Goal: Task Accomplishment & Management: Manage account settings

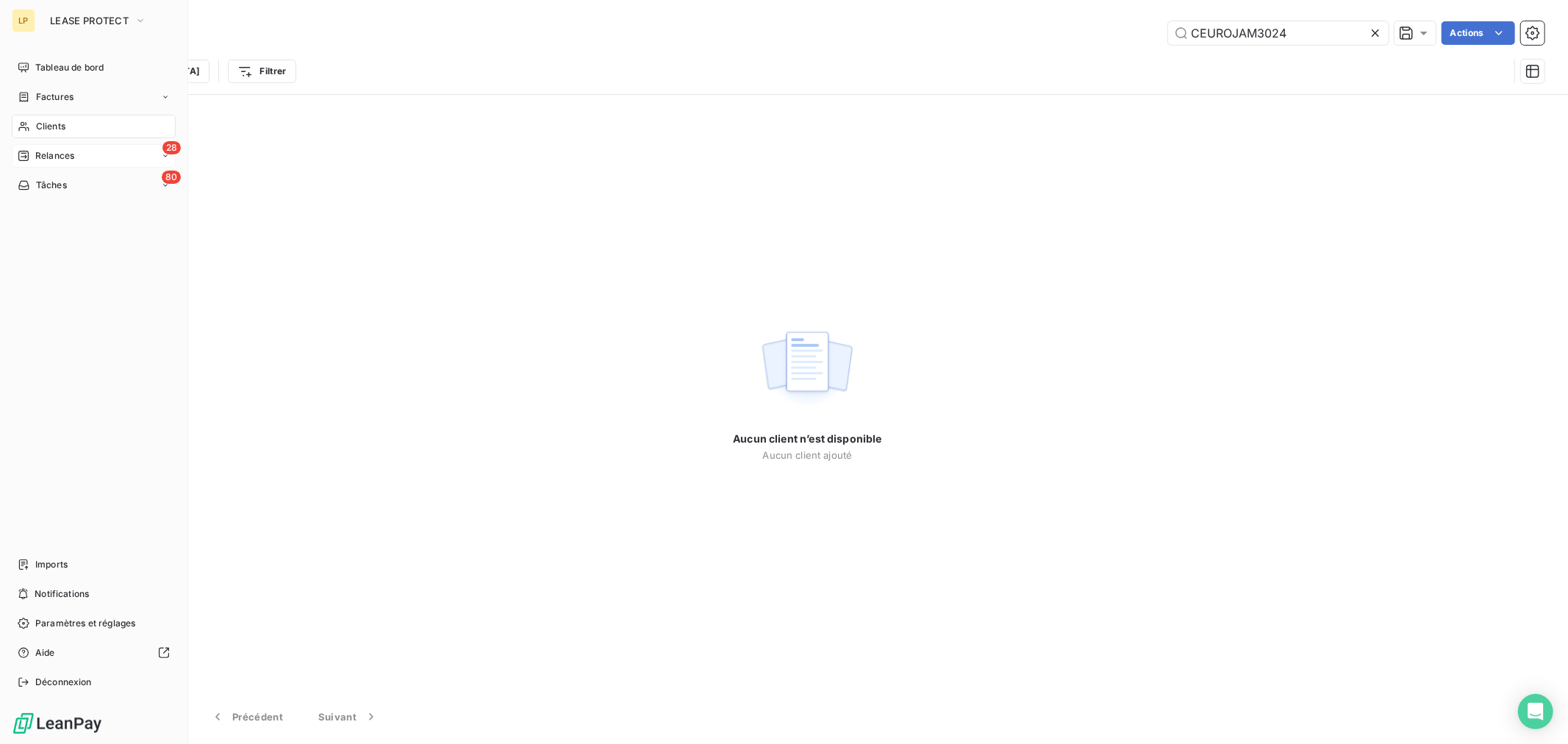
click at [26, 152] on icon at bounding box center [23, 156] width 10 height 10
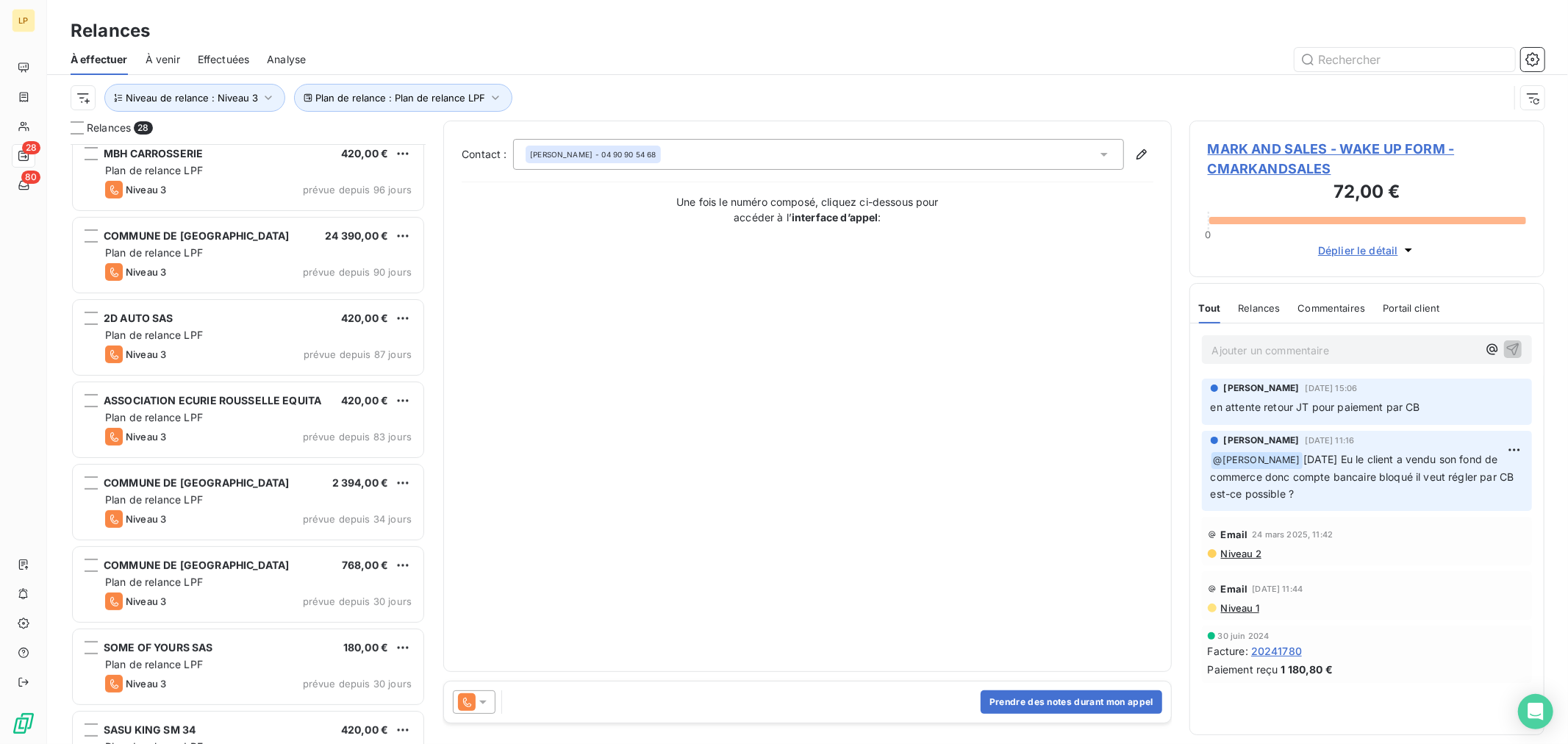
scroll to position [236, 0]
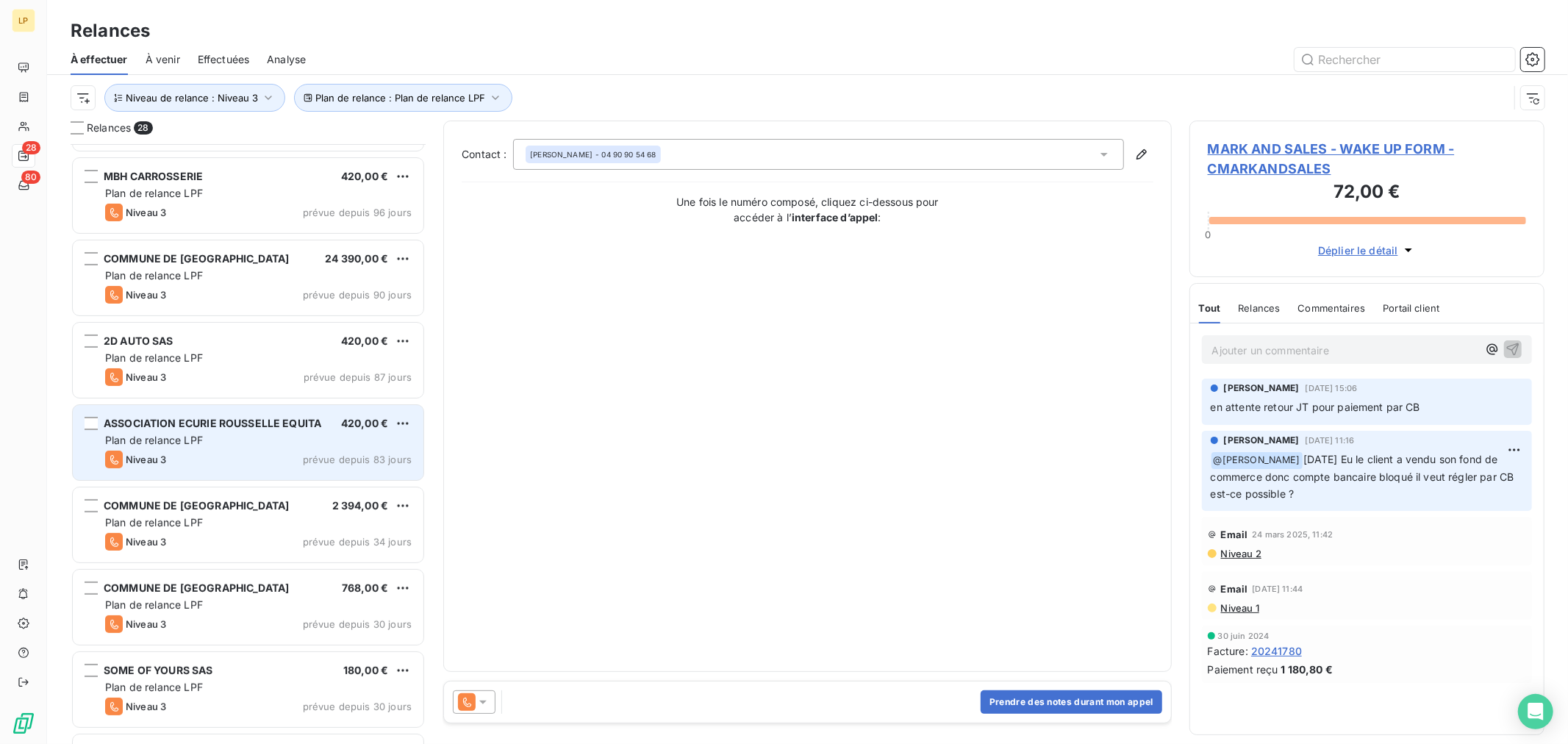
click at [231, 445] on div "Plan de relance LPF" at bounding box center [258, 440] width 307 height 15
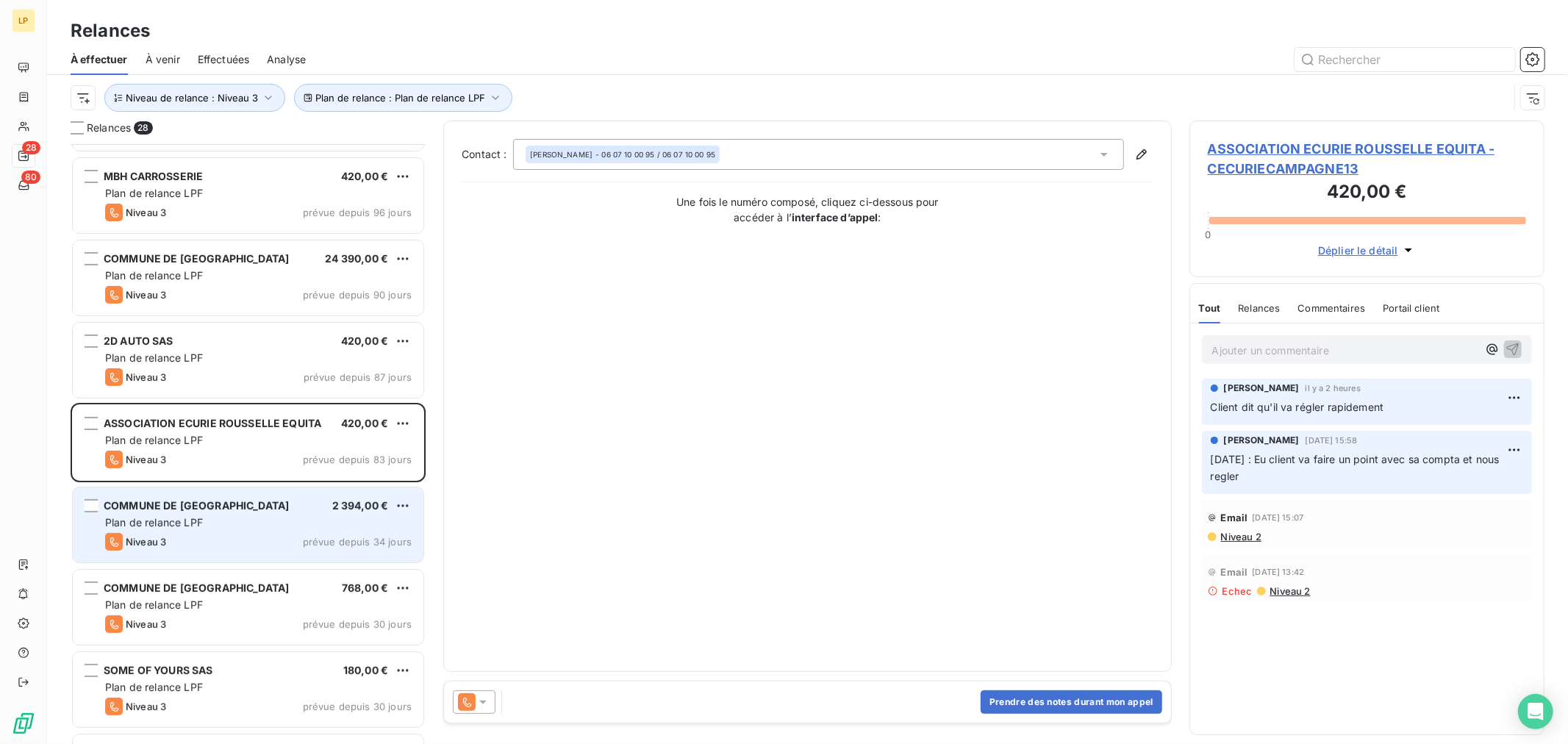
click at [218, 512] on div "COMMUNE DE [GEOGRAPHIC_DATA]" at bounding box center [196, 505] width 186 height 15
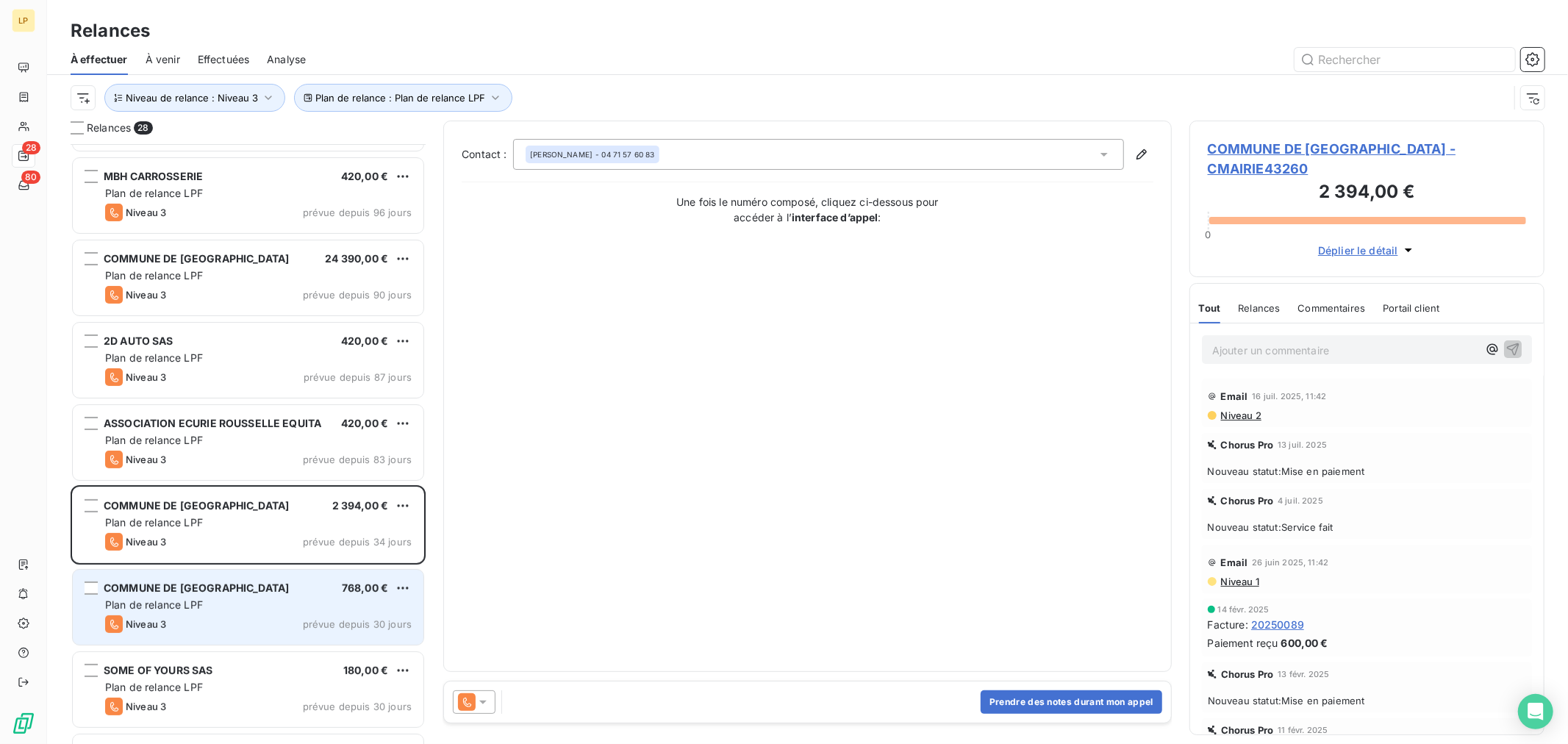
click at [215, 606] on div "Plan de relance LPF" at bounding box center [258, 604] width 307 height 15
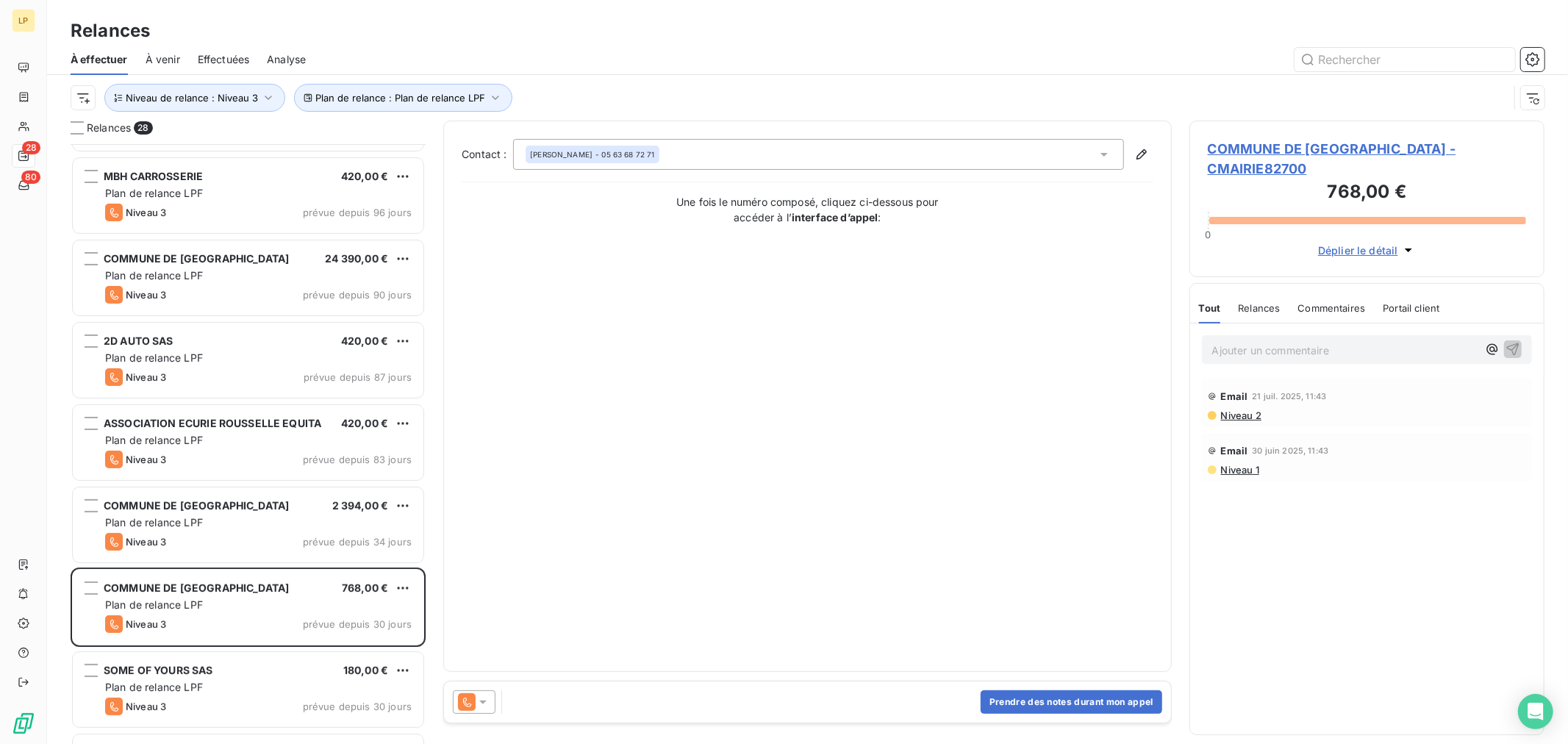
scroll to position [481, 0]
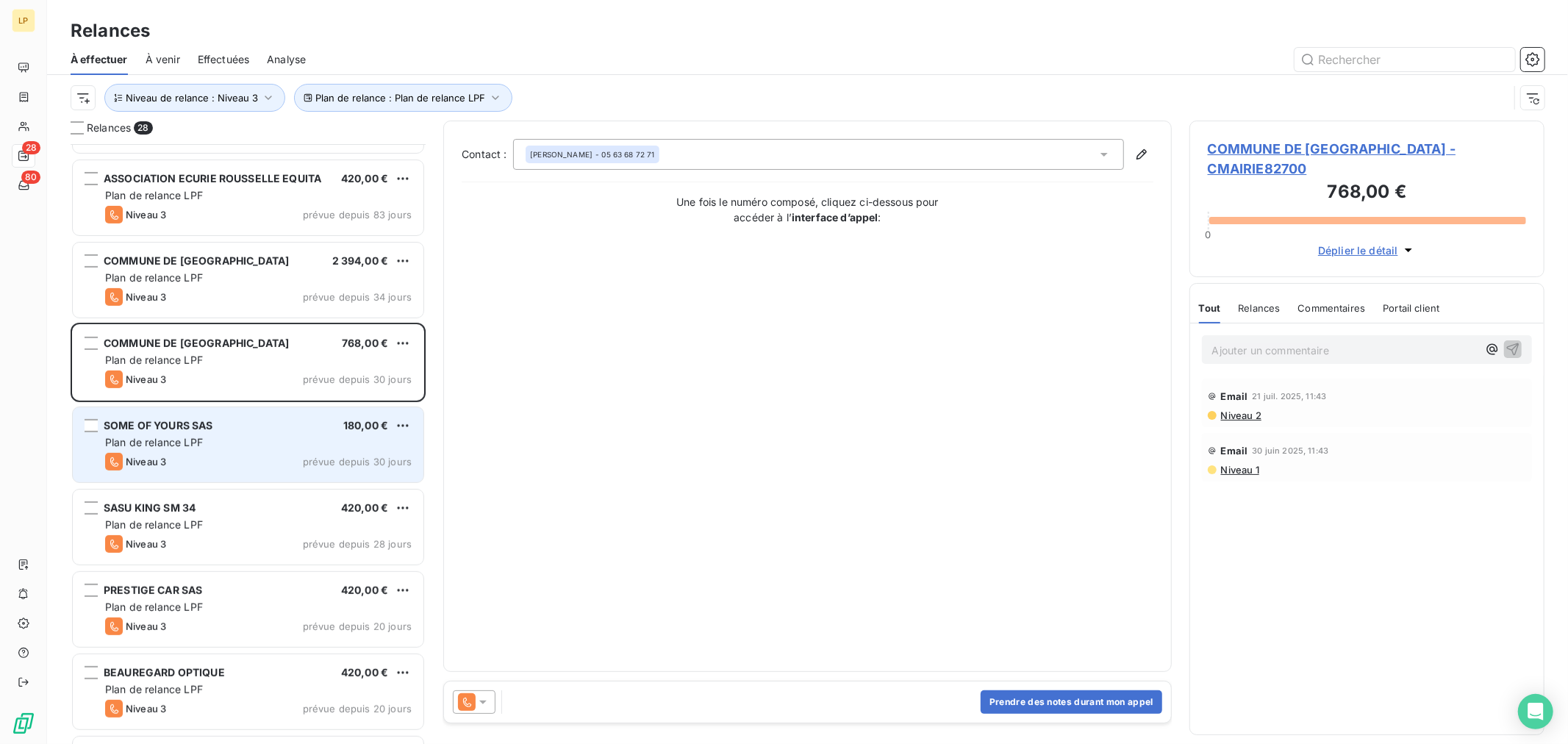
click at [253, 442] on div "Plan de relance LPF" at bounding box center [258, 443] width 307 height 15
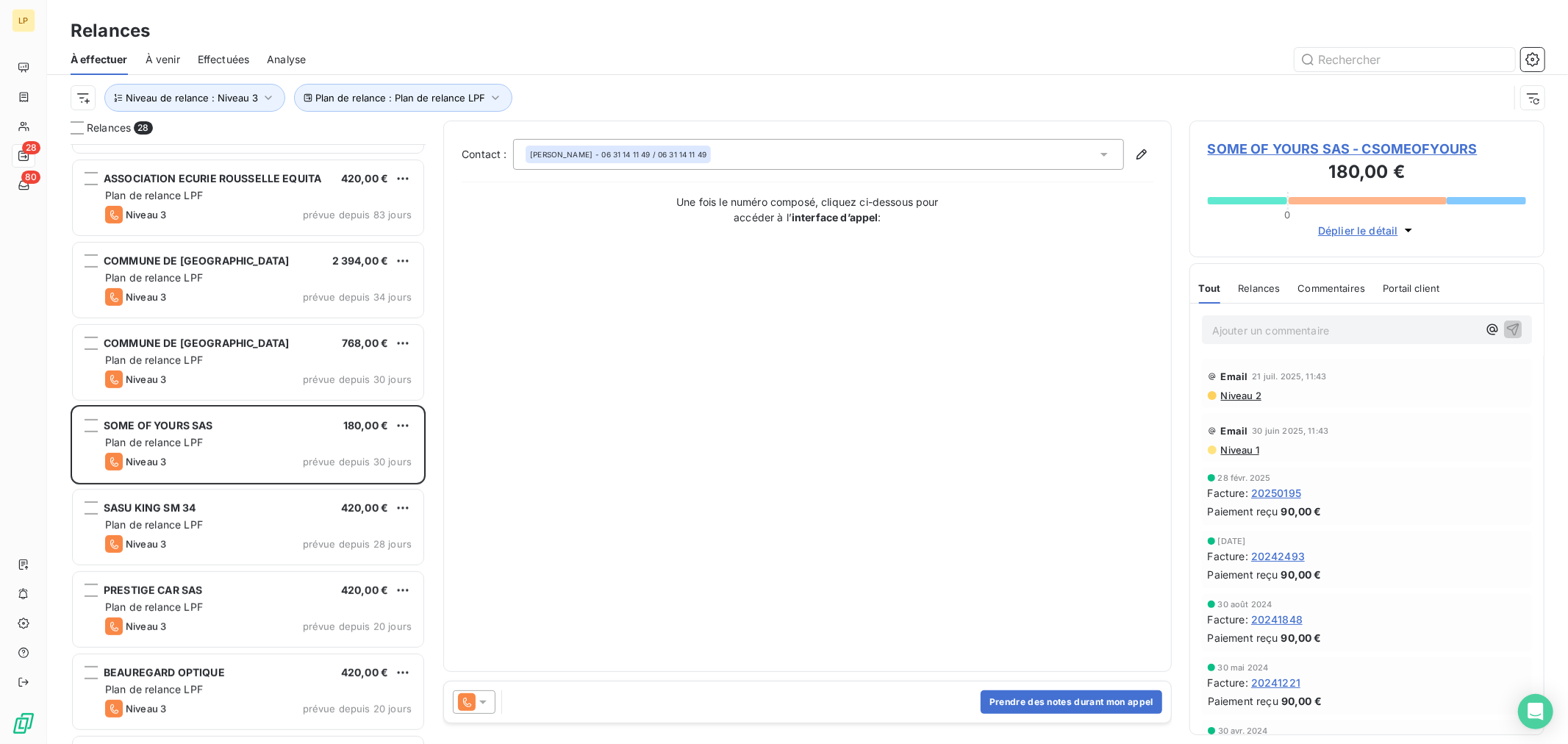
click at [1239, 150] on span "SOME OF YOURS SAS - CSOMEOFYOURS" at bounding box center [1366, 149] width 318 height 20
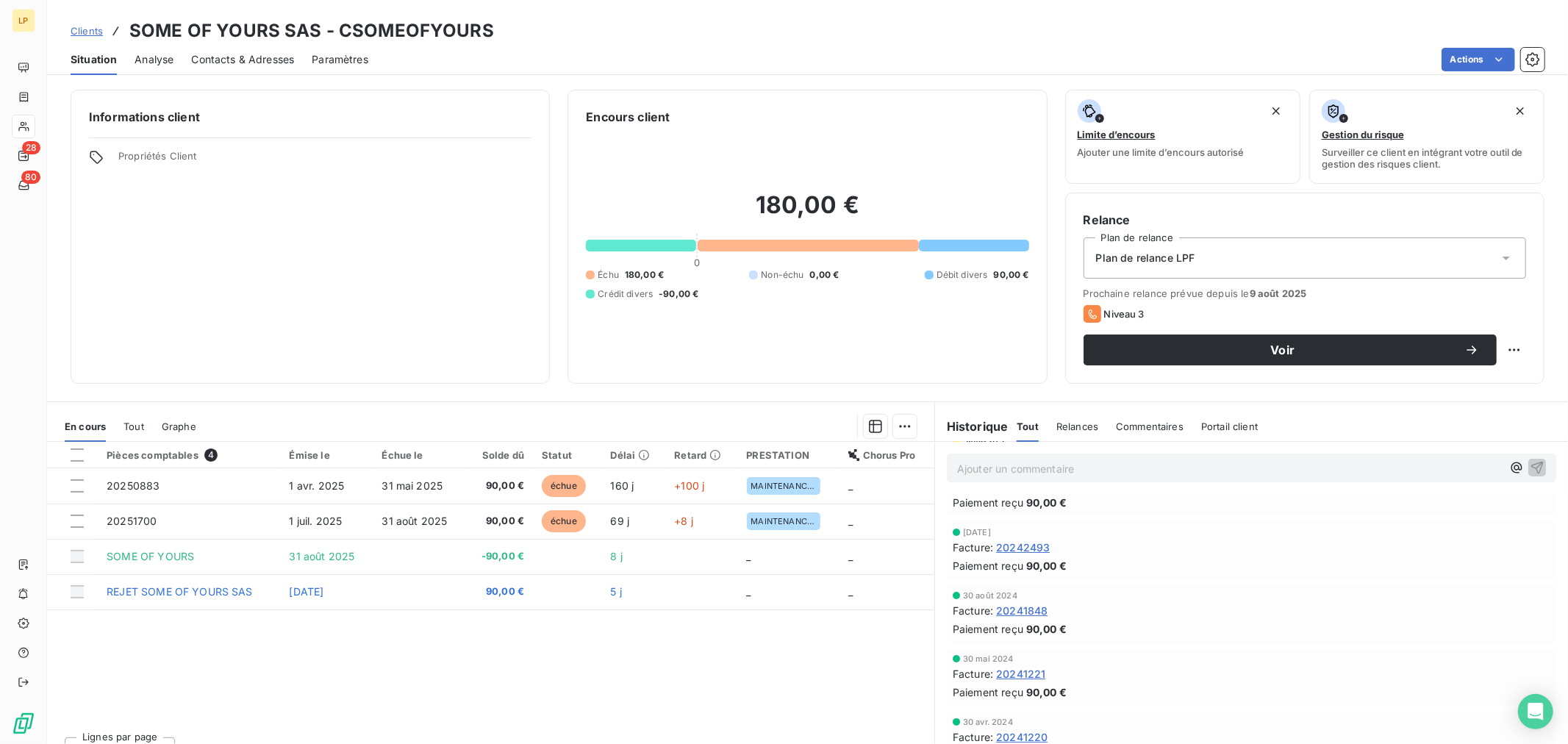
scroll to position [150, 0]
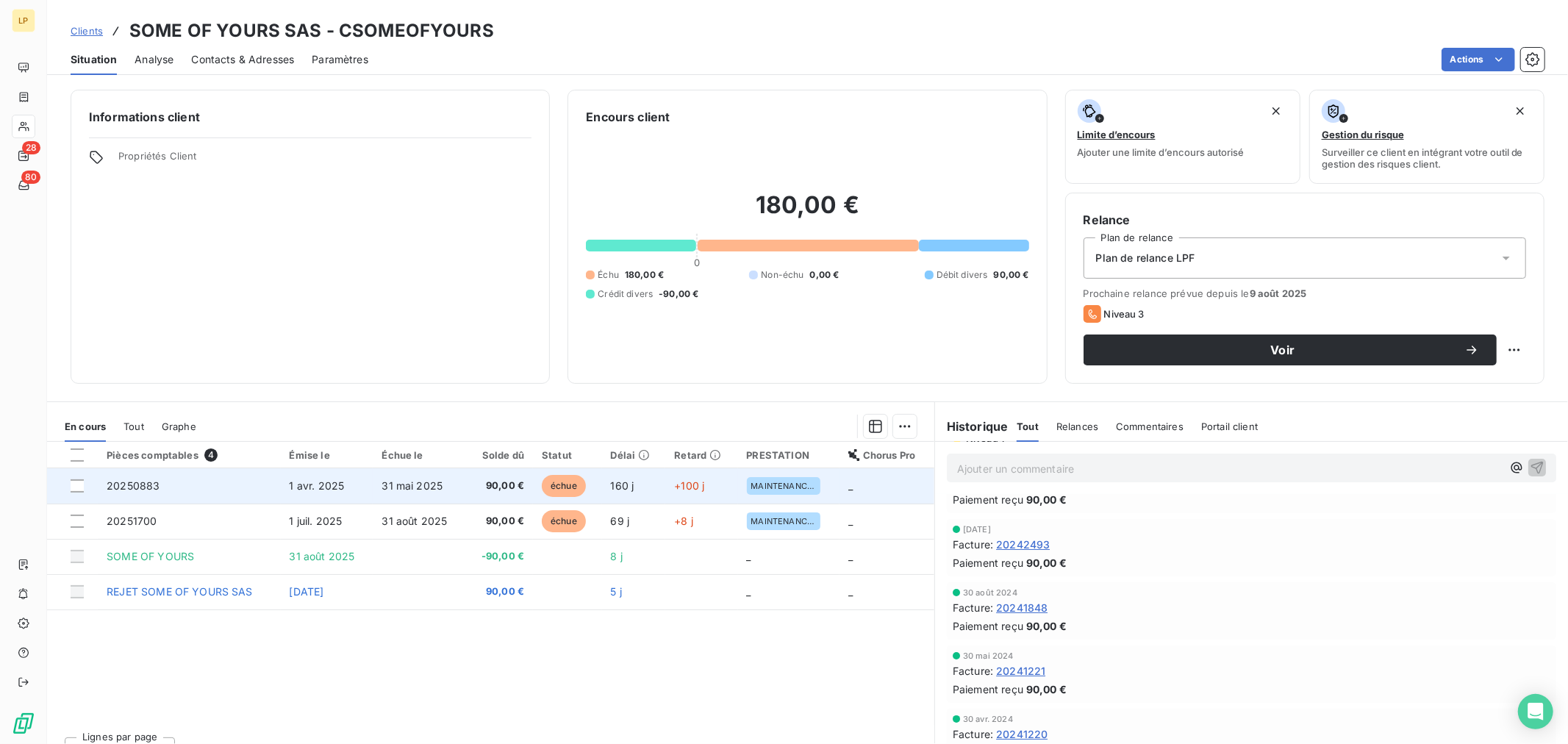
click at [414, 489] on span "31 mai 2025" at bounding box center [413, 486] width 61 height 12
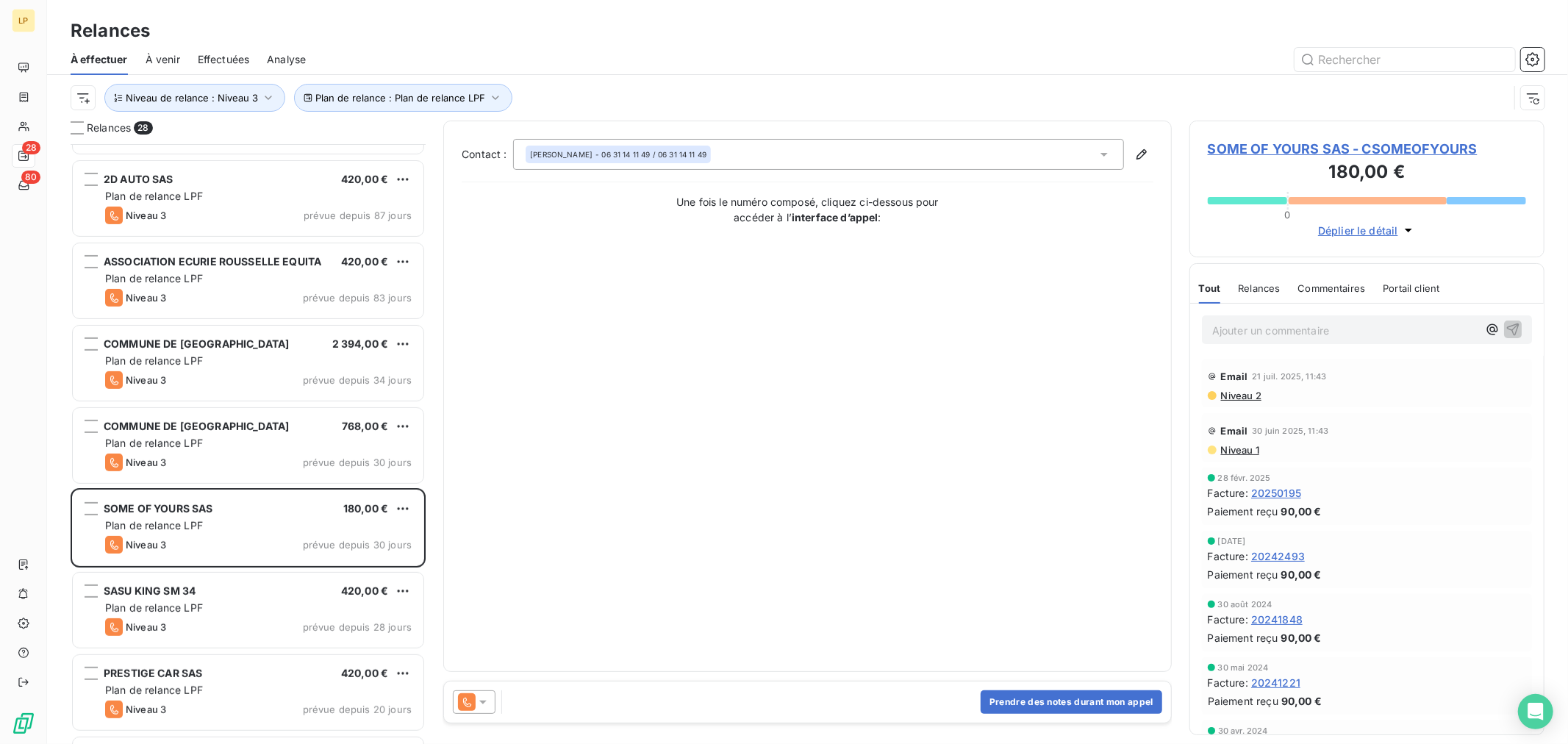
scroll to position [490, 0]
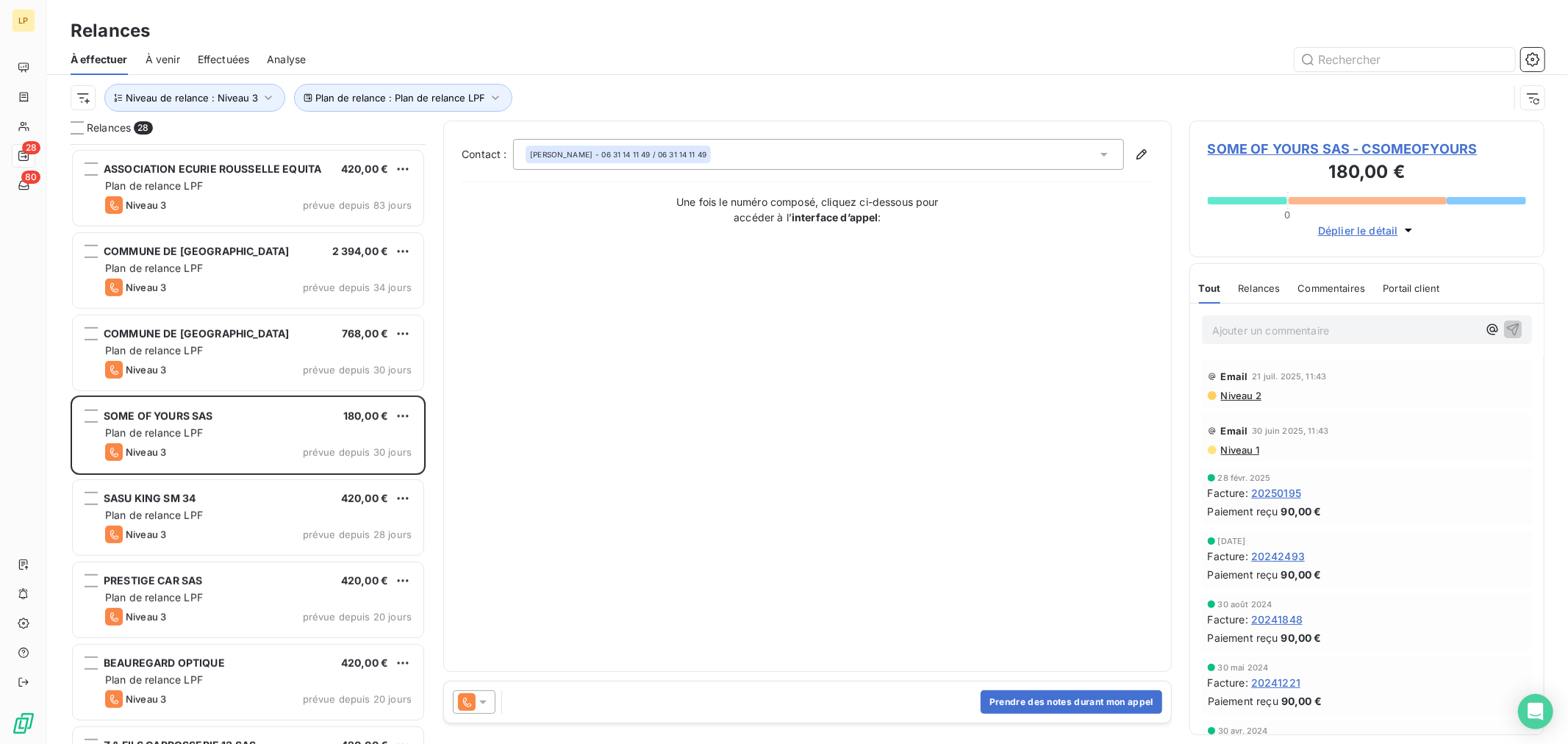
click at [275, 549] on div "SASU KING SM 34 420,00 € Plan de relance LPF Niveau 3 prévue depuis 28 jours" at bounding box center [248, 518] width 350 height 75
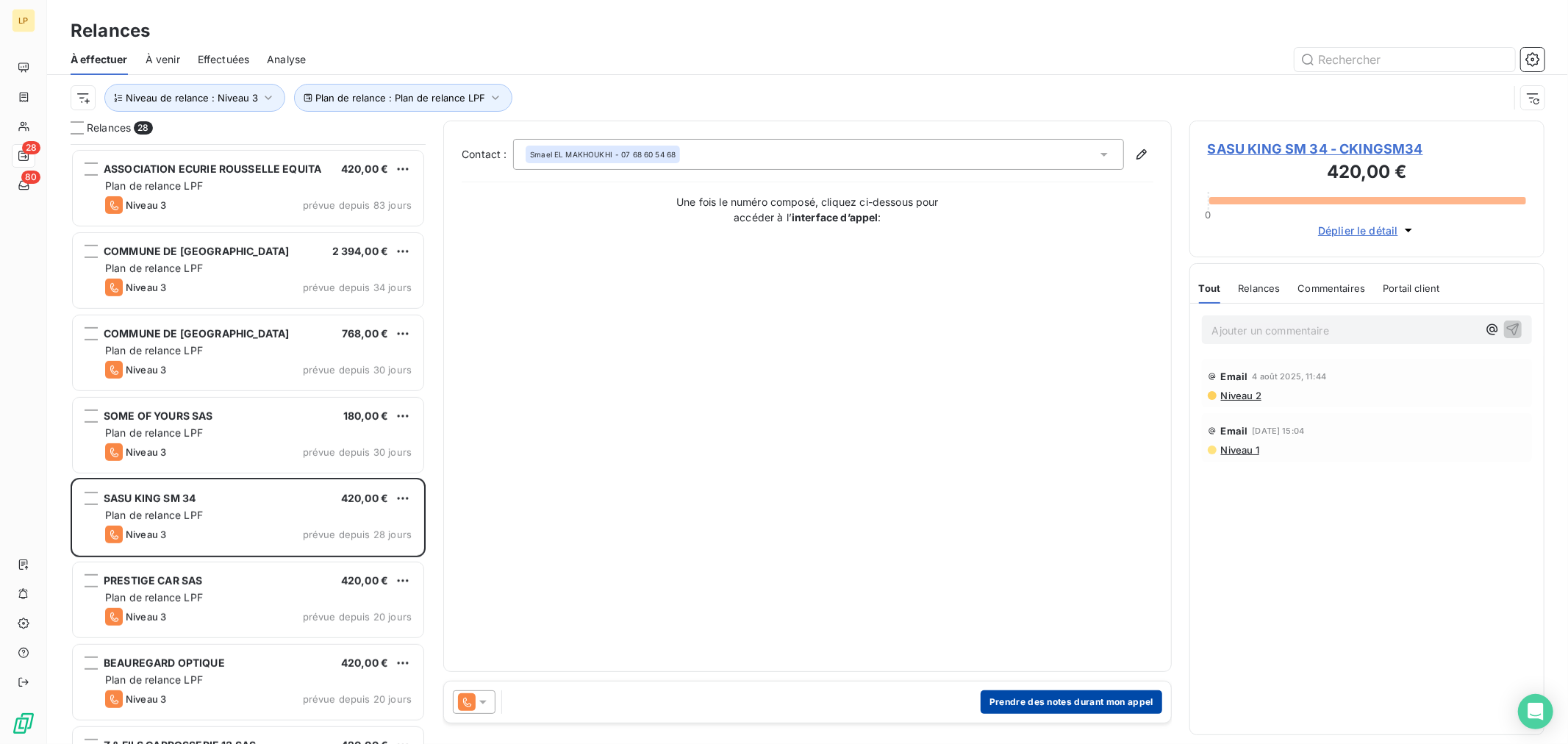
click at [1031, 706] on button "Prendre des notes durant mon appel" at bounding box center [1071, 702] width 182 height 24
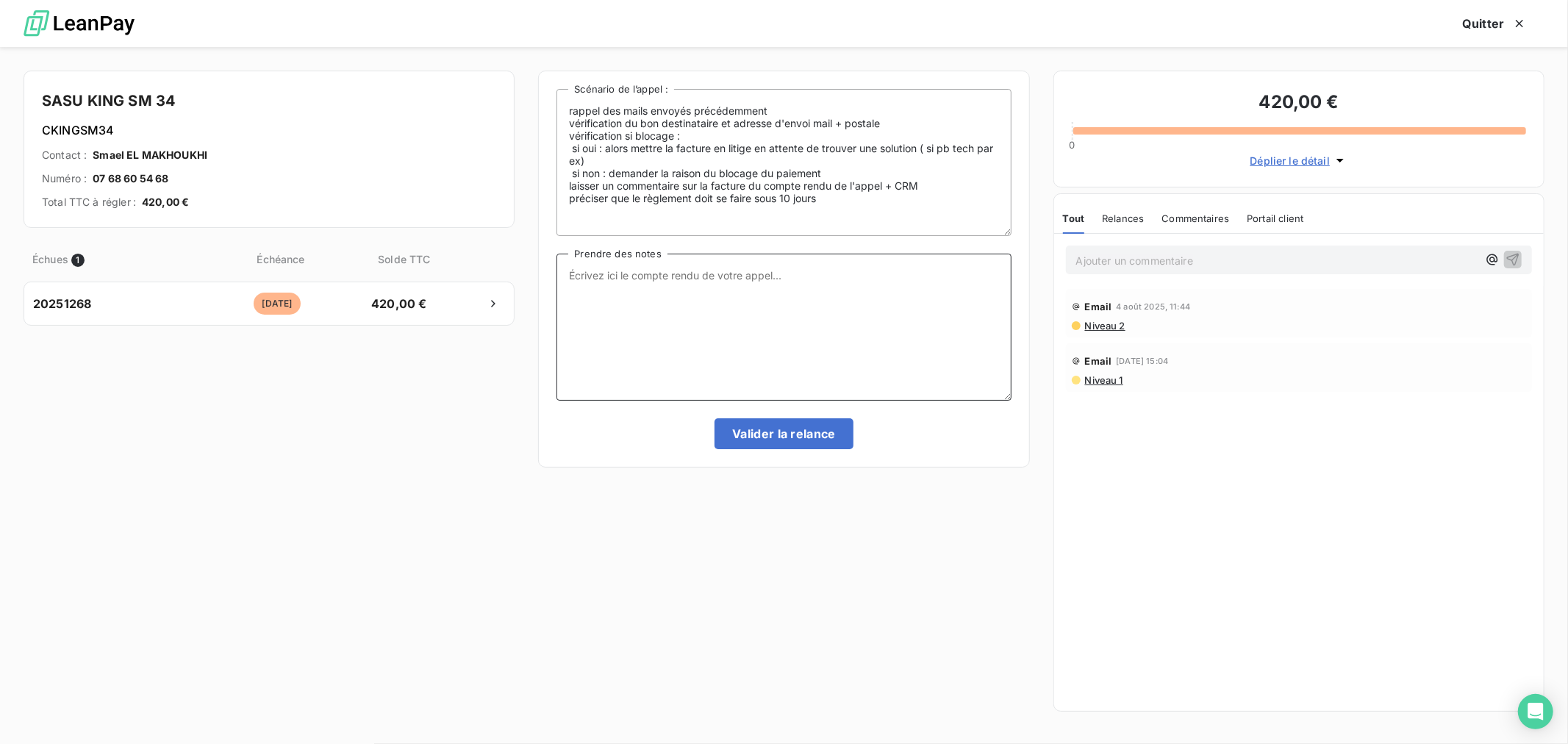
click at [691, 280] on textarea "Prendre des notes" at bounding box center [784, 328] width 454 height 147
type textarea "p"
type textarea "Pas répondu passage Niv 4"
click at [791, 444] on button "Valider la relance" at bounding box center [784, 433] width 139 height 31
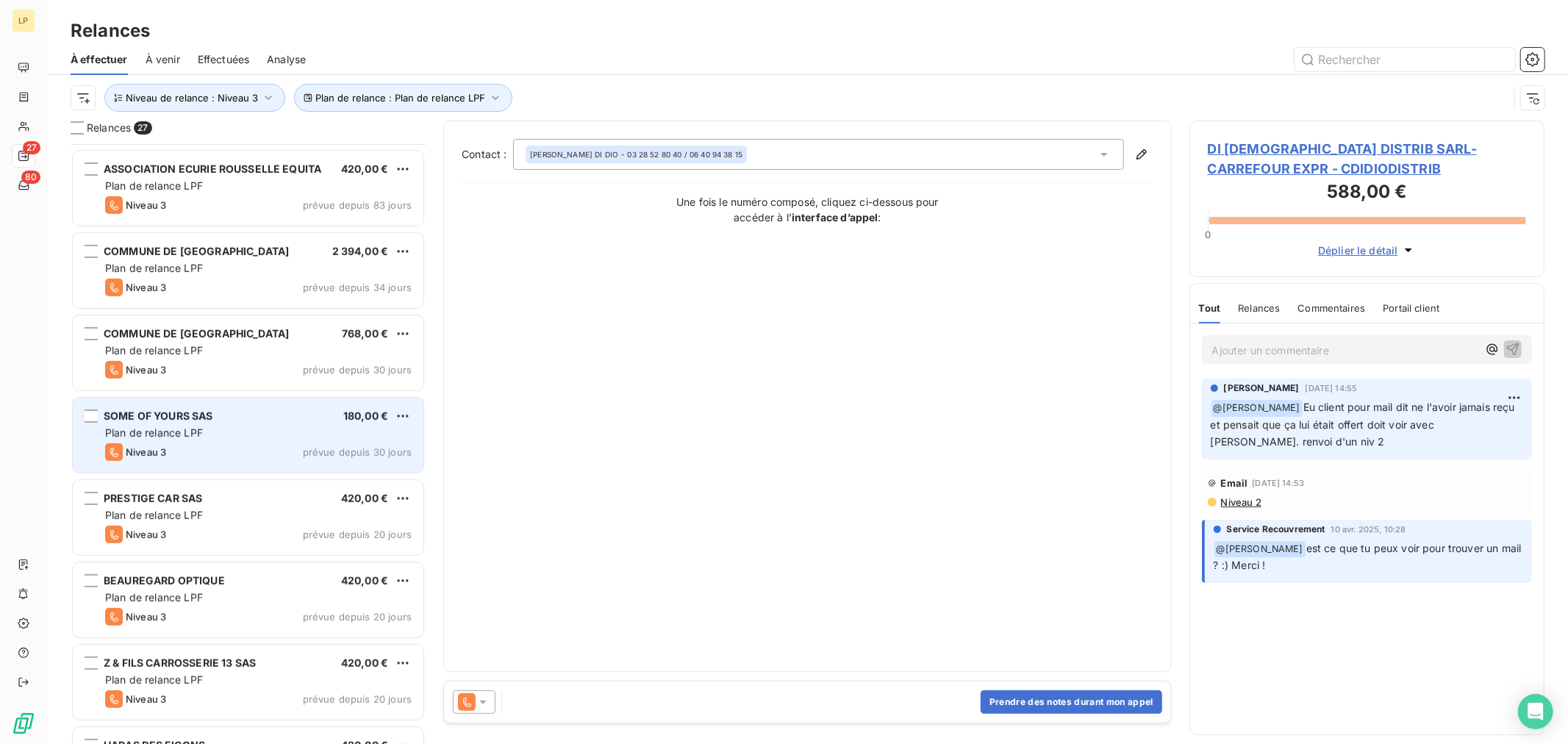
click at [256, 453] on div "Niveau 3 prévue depuis 30 jours" at bounding box center [258, 452] width 307 height 18
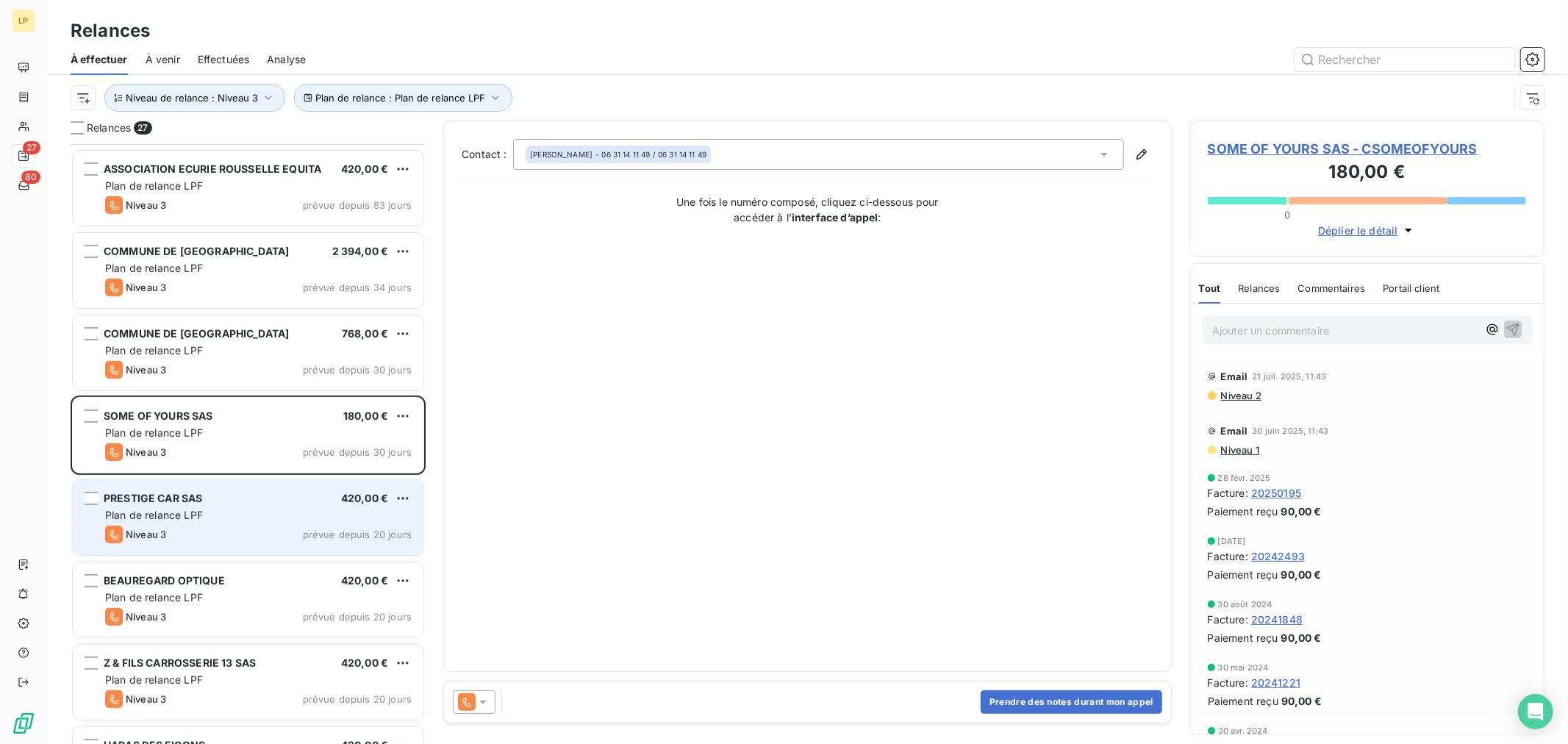
click at [236, 515] on div "Plan de relance LPF" at bounding box center [258, 515] width 307 height 15
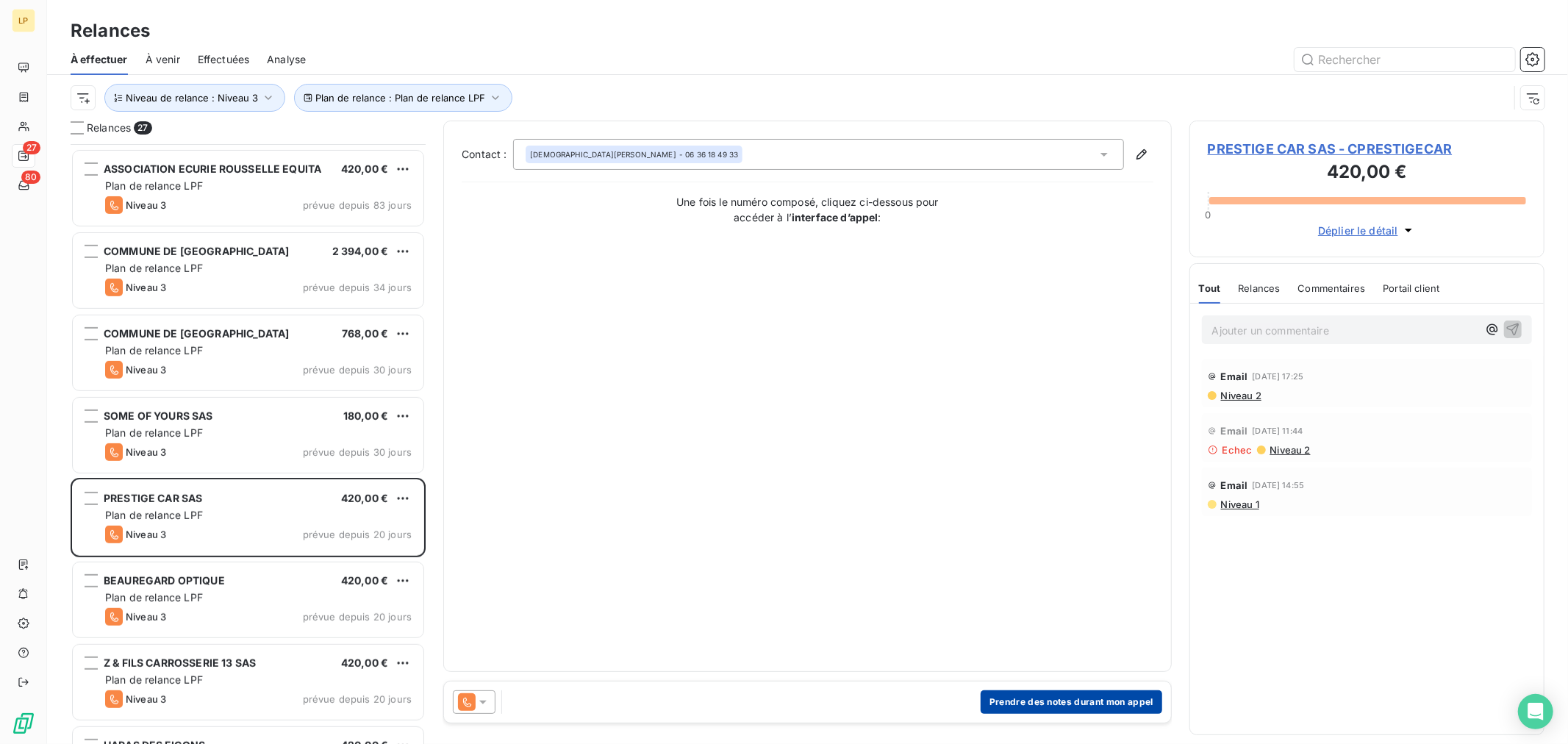
click at [1092, 701] on button "Prendre des notes durant mon appel" at bounding box center [1071, 702] width 182 height 24
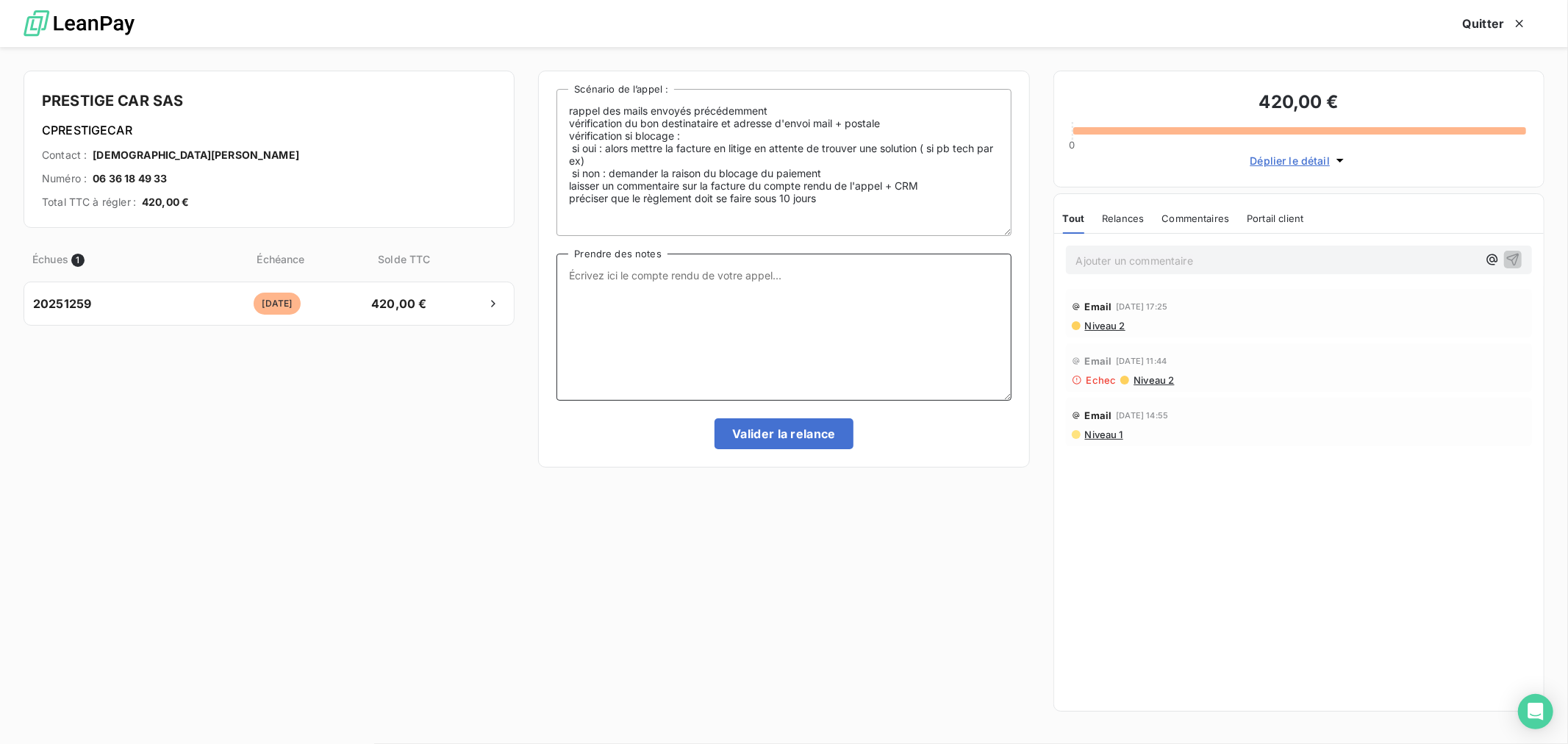
click at [641, 328] on textarea "Prendre des notes" at bounding box center [784, 328] width 454 height 147
type textarea "Pas répondu passage Niv4"
click at [765, 430] on button "Valider la relance" at bounding box center [784, 433] width 139 height 31
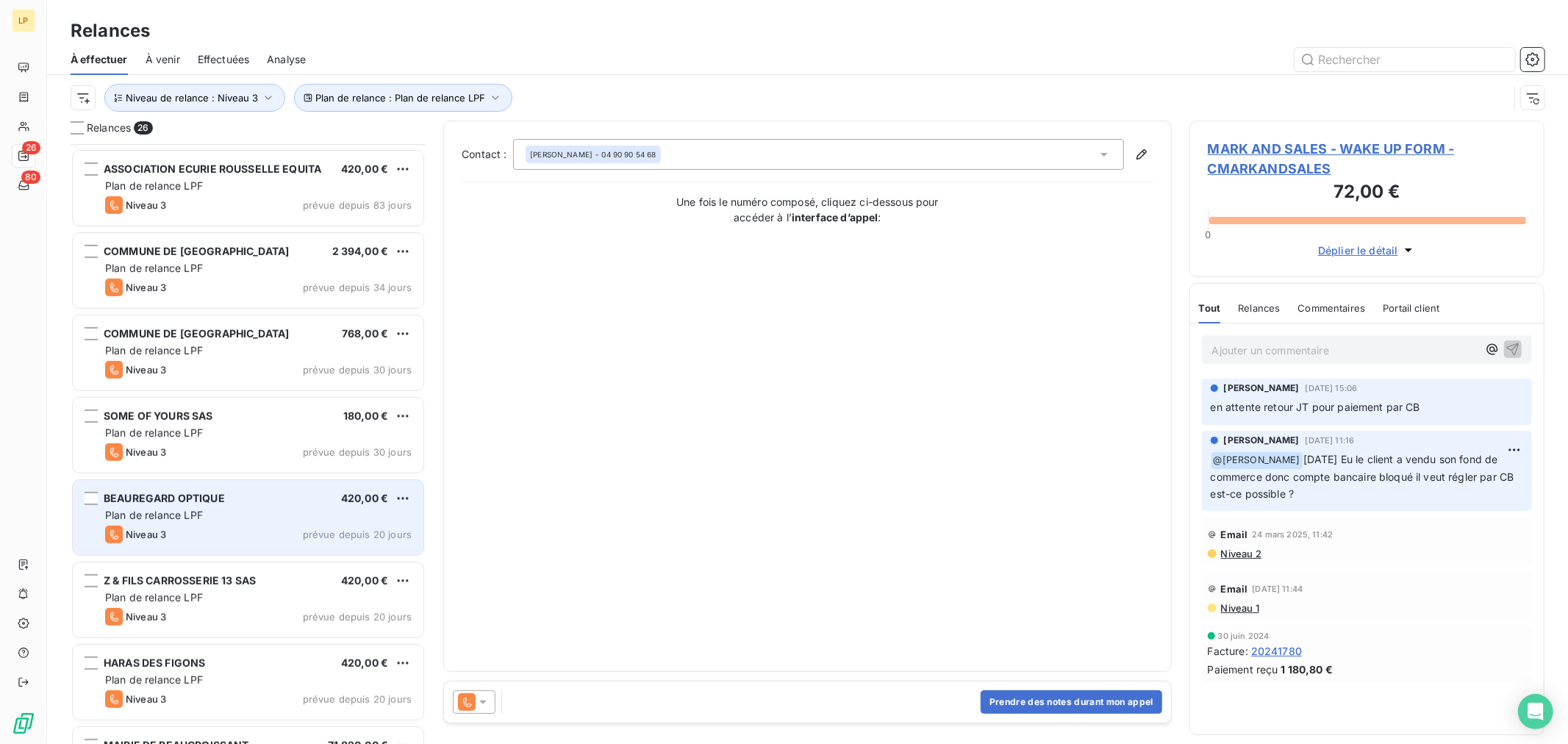
click at [212, 530] on div "Niveau 3 prévue depuis 20 jours" at bounding box center [258, 534] width 307 height 18
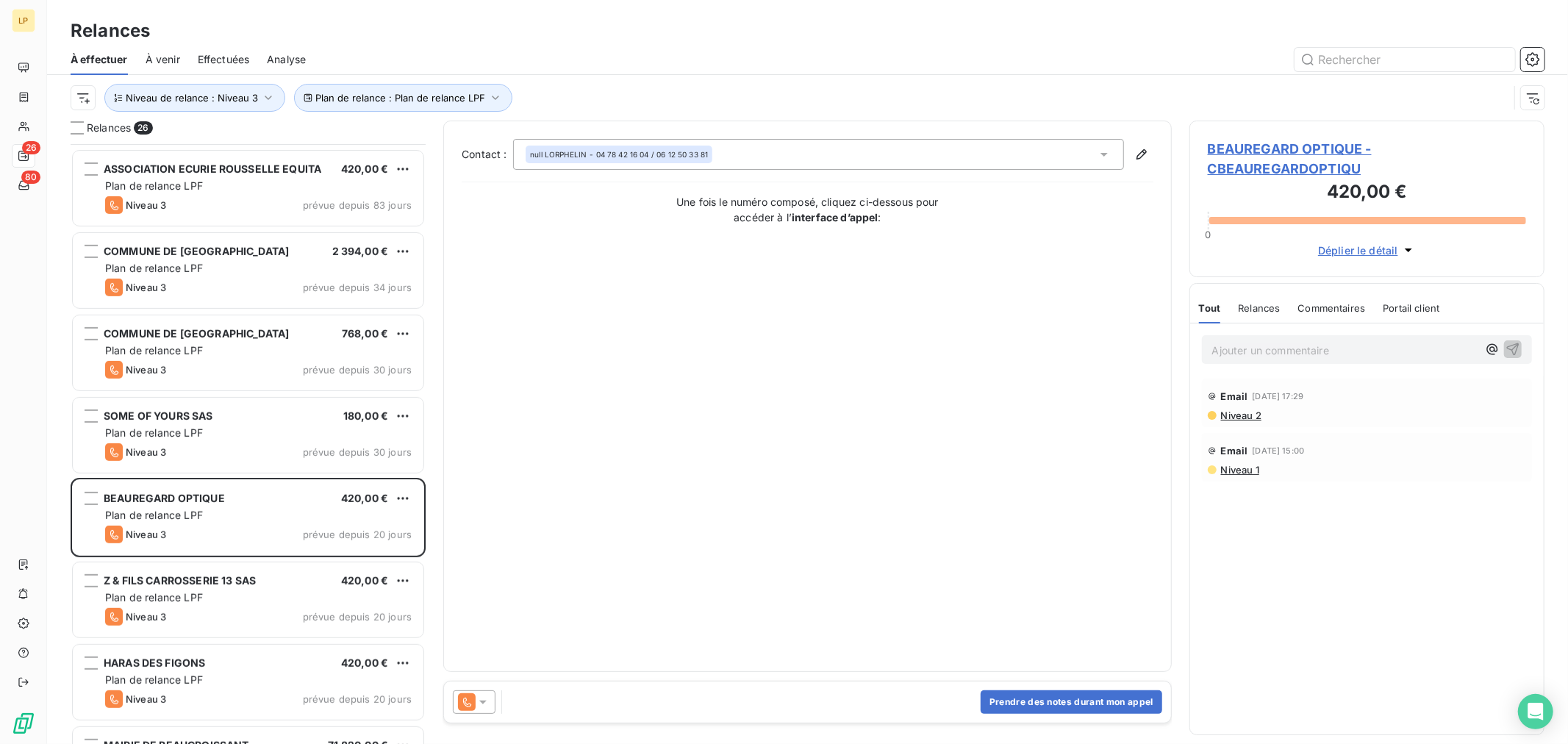
click at [1239, 416] on span "Niveau 2" at bounding box center [1240, 415] width 42 height 12
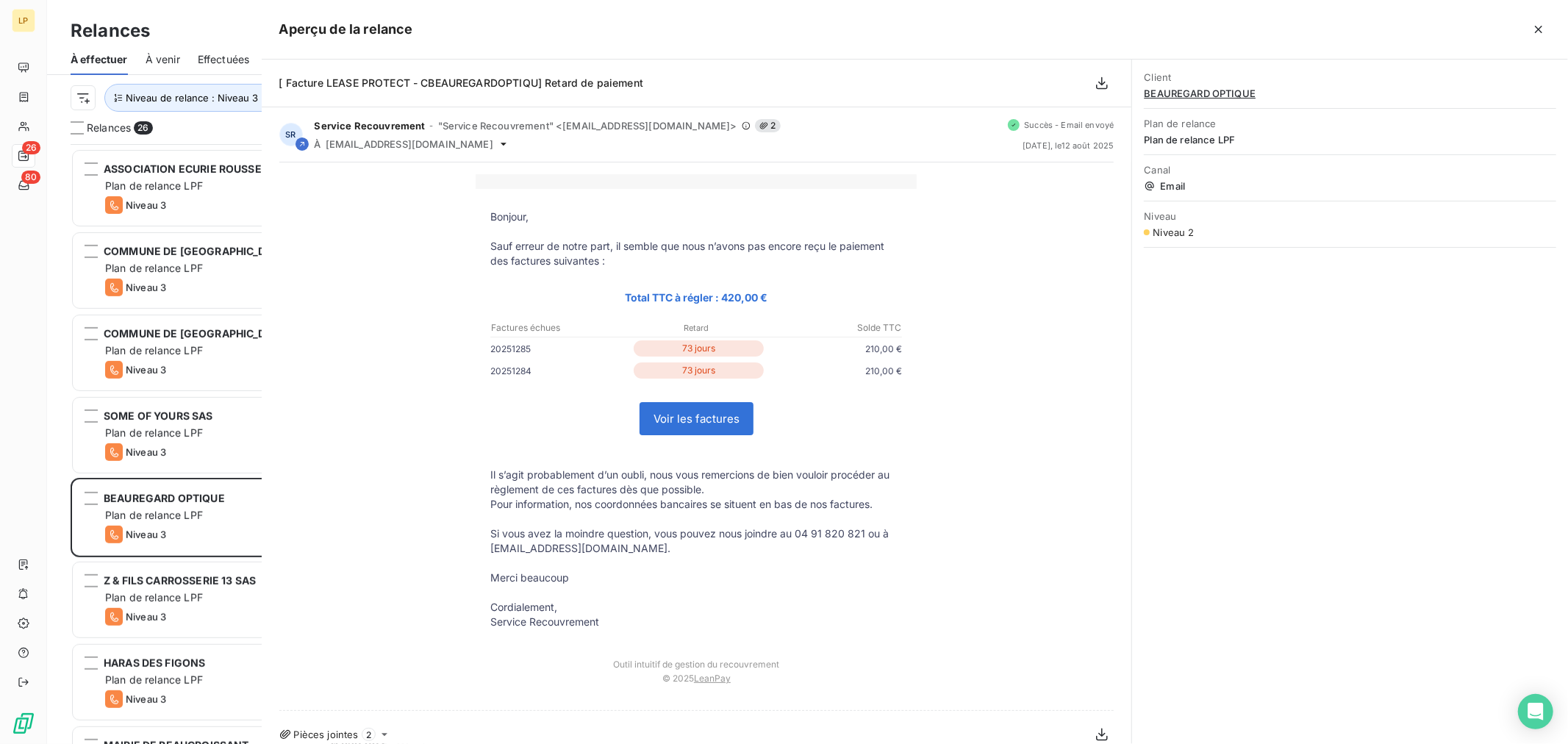
scroll to position [586, 341]
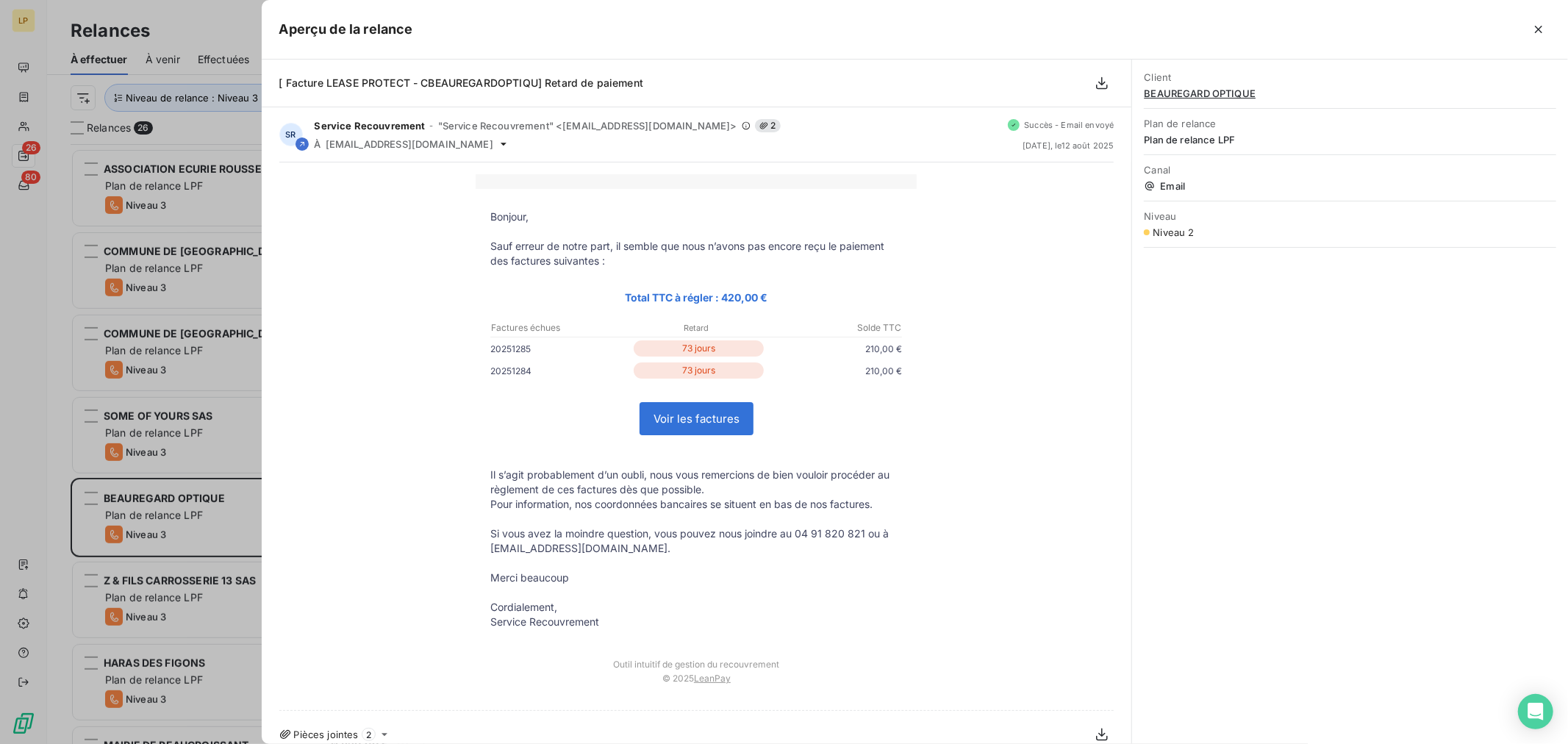
click at [165, 535] on div at bounding box center [784, 372] width 1568 height 744
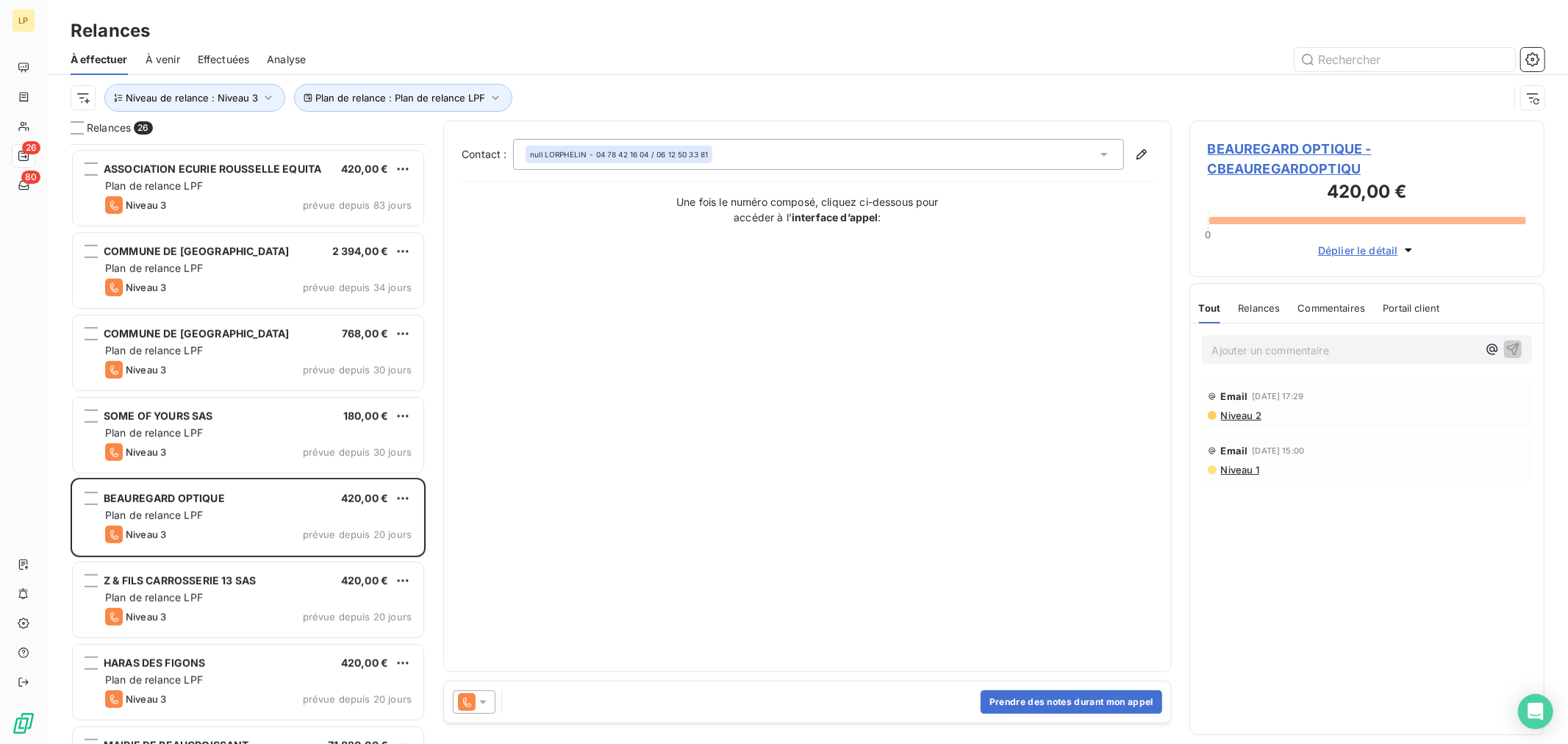
click at [1270, 183] on h3 "420,00 €" at bounding box center [1366, 193] width 318 height 29
click at [1267, 174] on span "BEAUREGARD OPTIQUE - CBEAUREGARDOPTIQU" at bounding box center [1366, 159] width 318 height 40
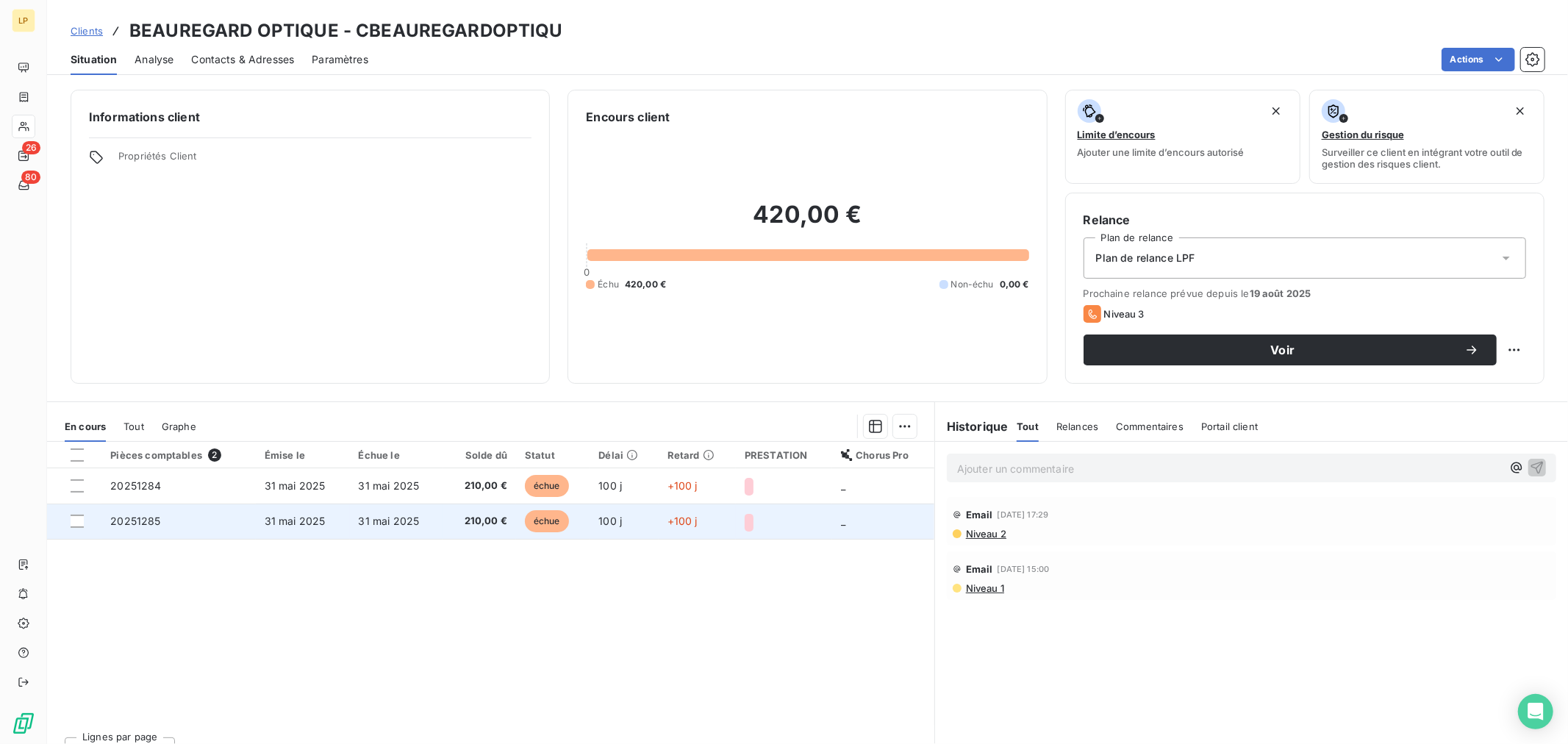
click at [459, 504] on td "210,00 €" at bounding box center [479, 522] width 73 height 35
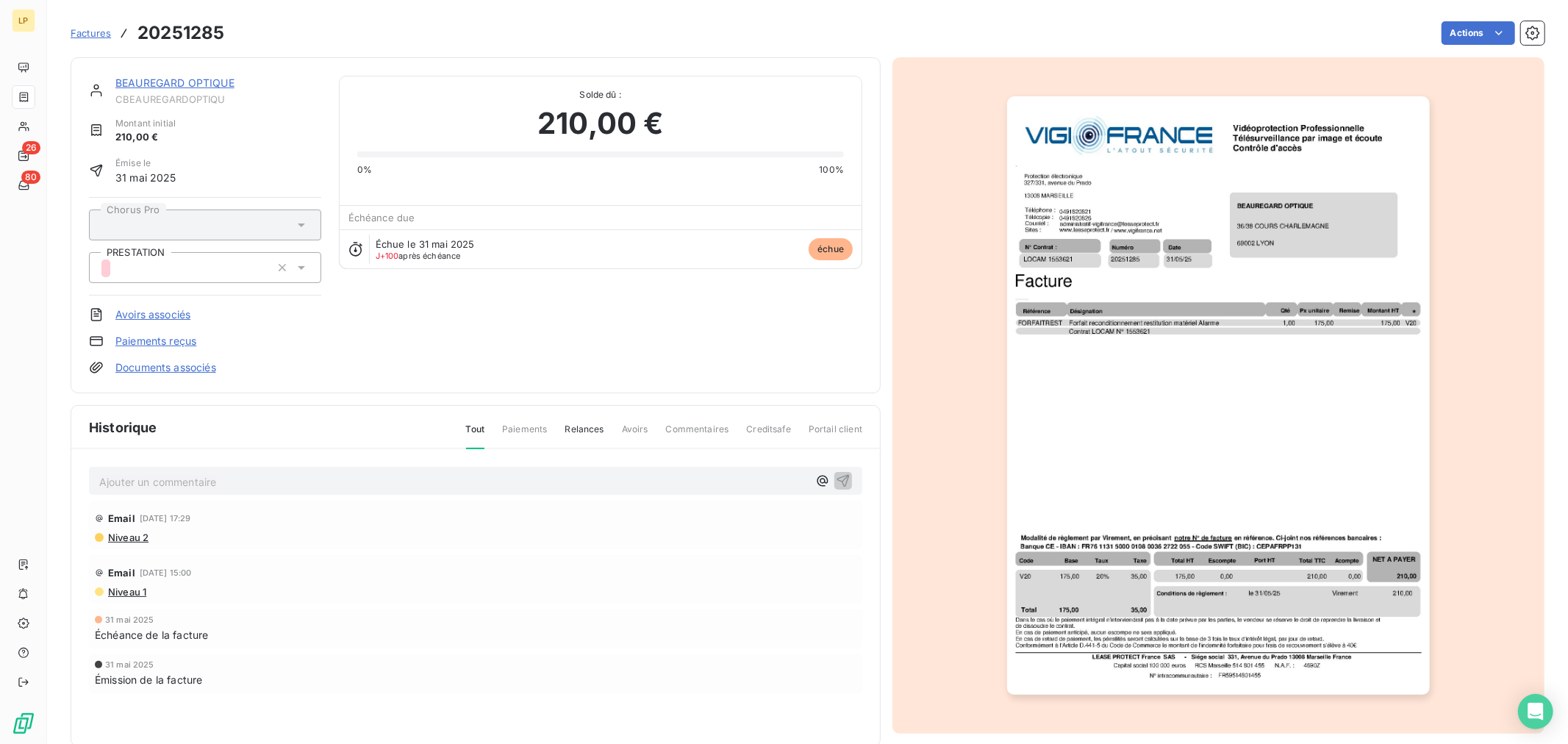
click at [182, 76] on div "BEAUREGARD OPTIQUE" at bounding box center [219, 83] width 205 height 15
click at [192, 85] on link "BEAUREGARD OPTIQUE" at bounding box center [175, 83] width 119 height 12
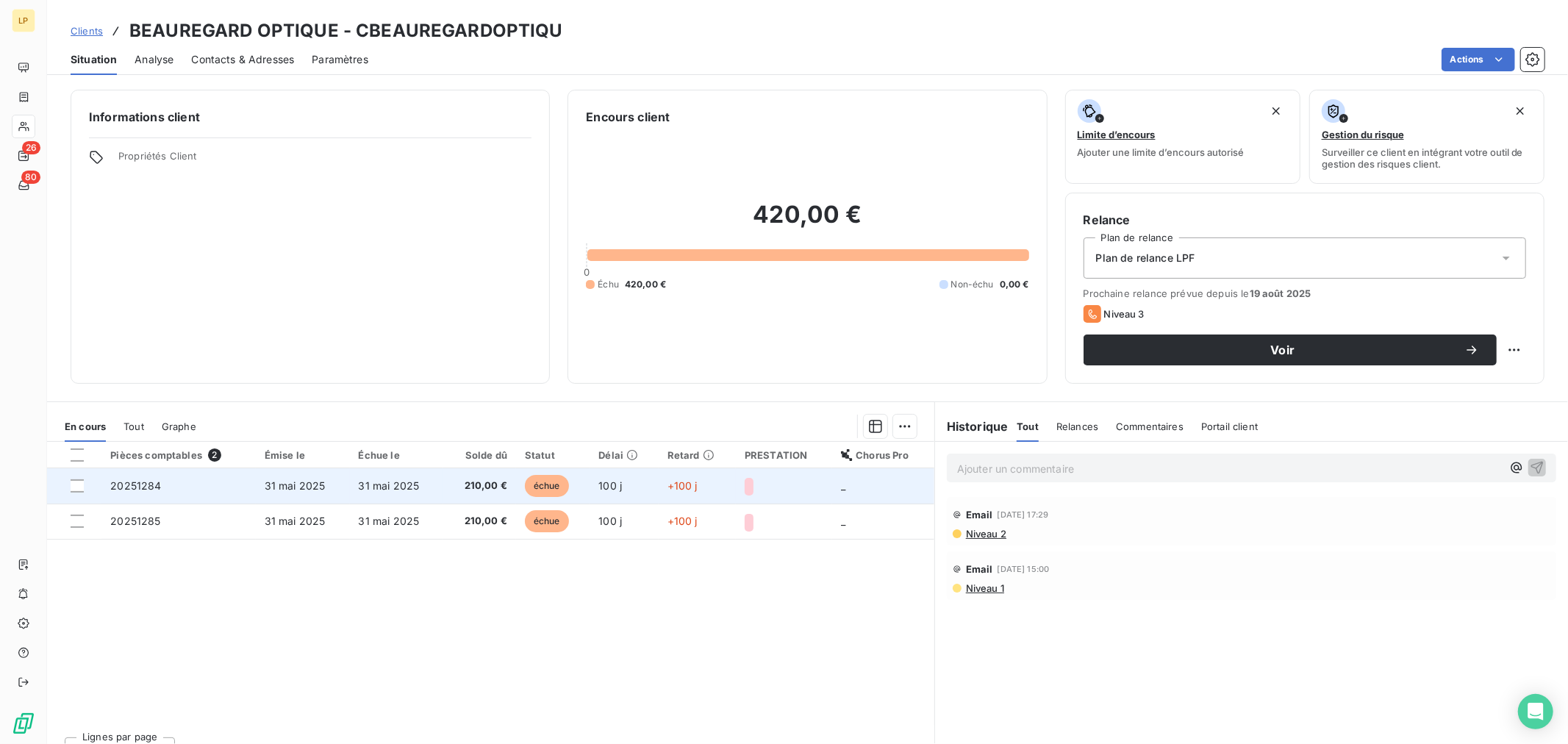
click at [574, 495] on td "échue" at bounding box center [553, 486] width 74 height 35
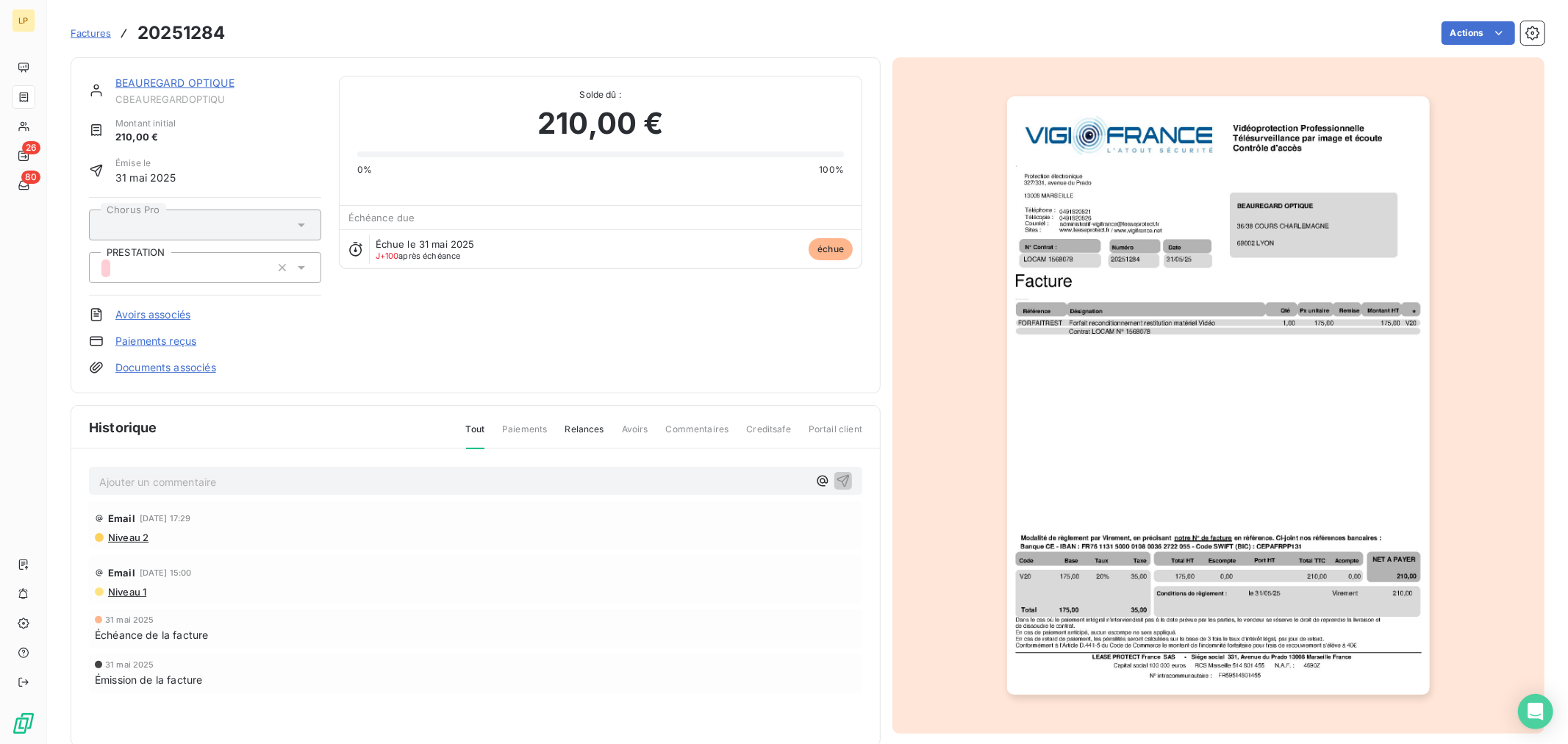
click at [1060, 184] on img "button" at bounding box center [1218, 396] width 422 height 598
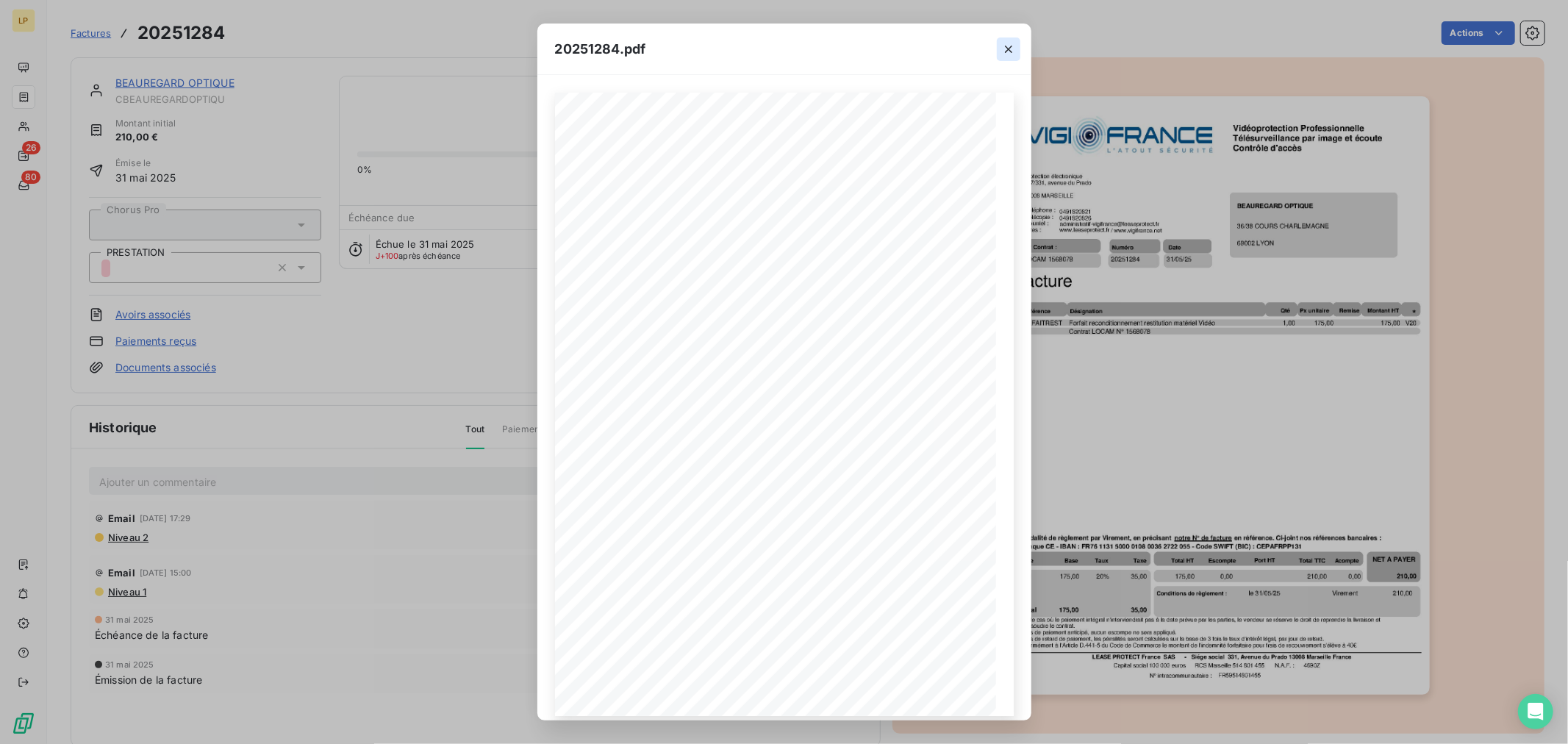
click at [1008, 46] on icon "button" at bounding box center [1008, 49] width 15 height 15
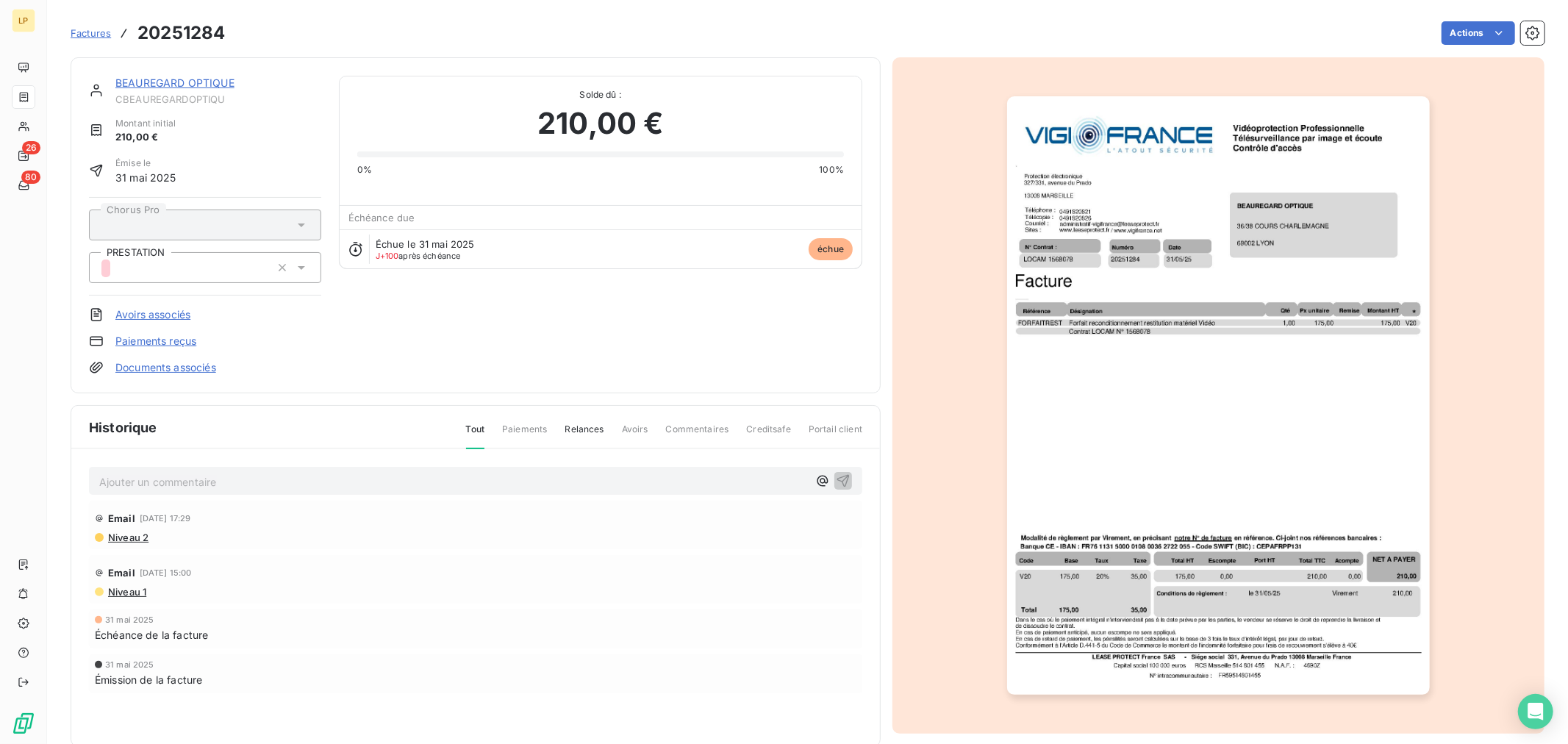
click at [188, 86] on link "BEAUREGARD OPTIQUE" at bounding box center [175, 83] width 119 height 12
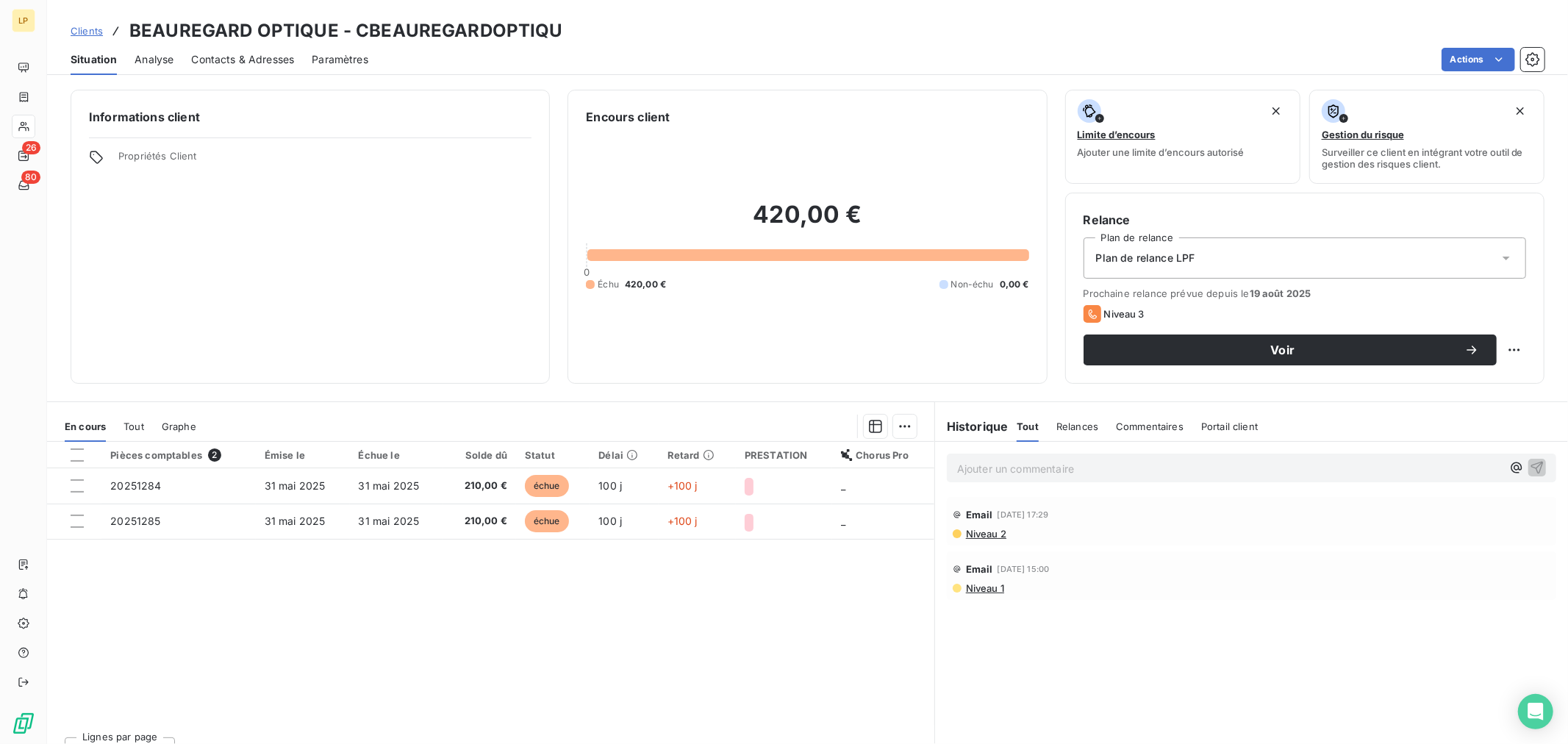
click at [715, 383] on div "Encours client 420,00 € 0 Échu 420,00 € Non-échu 0,00 €" at bounding box center [807, 236] width 479 height 294
click at [710, 395] on div "Informations client Propriétés Client Encours client 420,00 € 0 Échu 420,00 € N…" at bounding box center [807, 412] width 1520 height 663
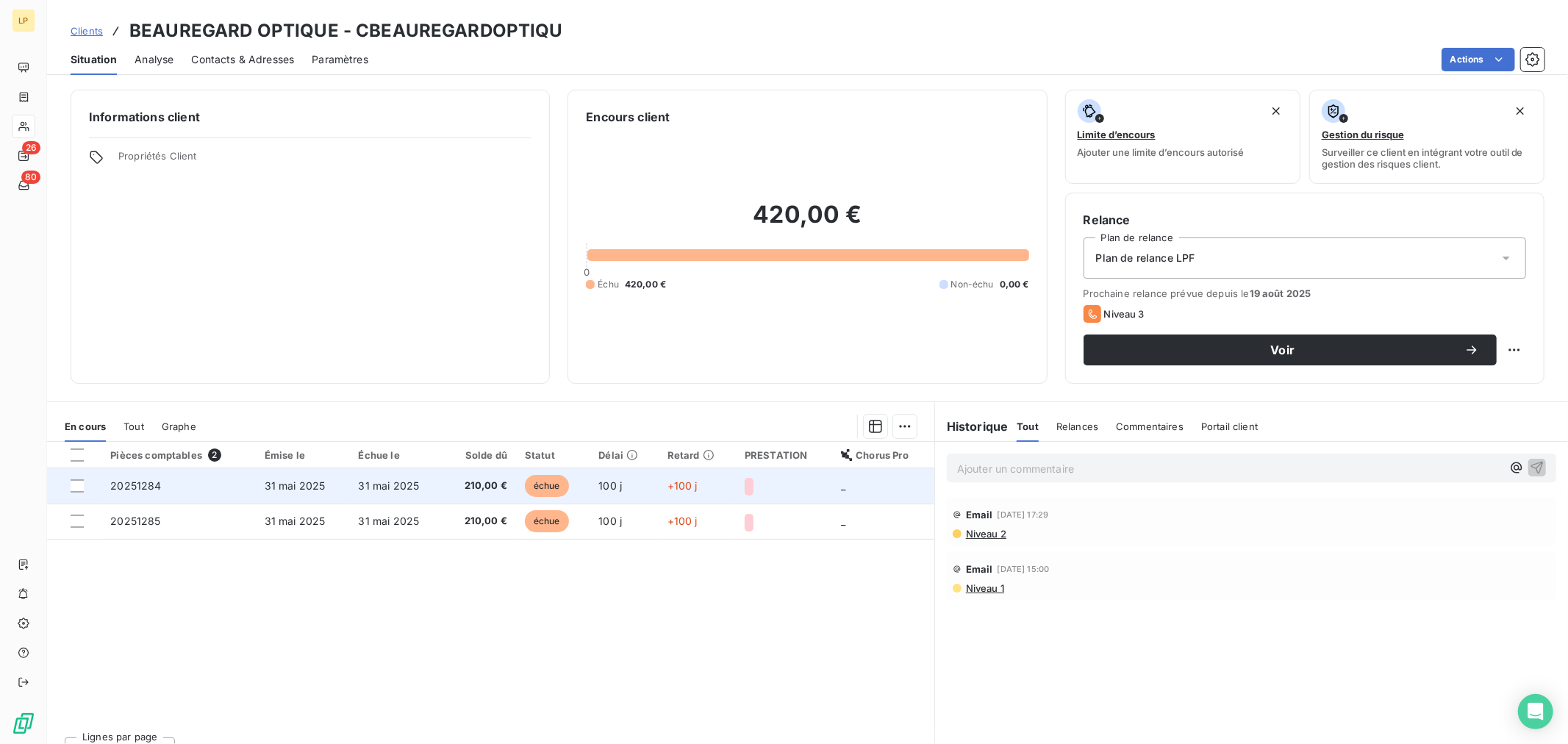
click at [354, 493] on td "31 mai 2025" at bounding box center [396, 486] width 94 height 35
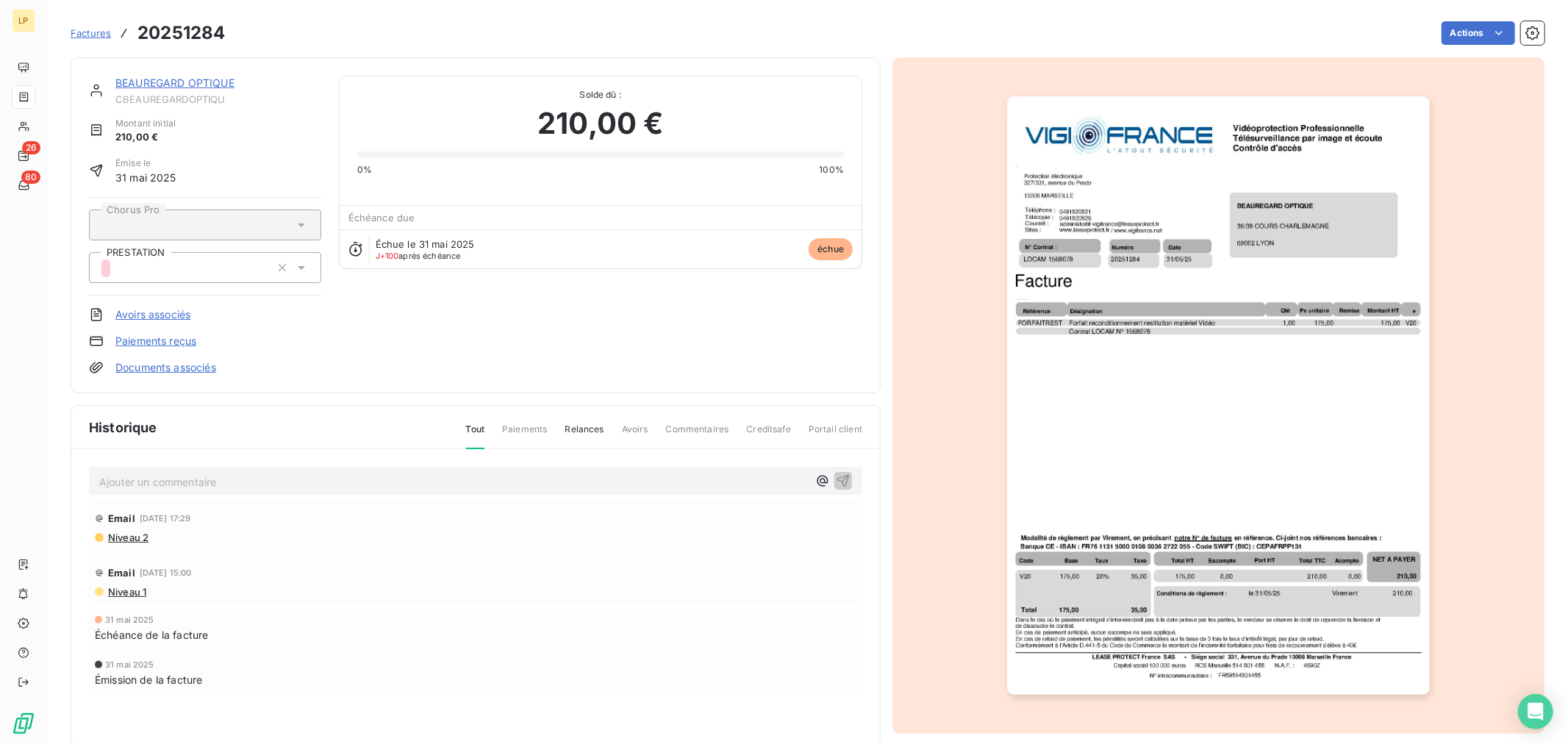
click at [195, 81] on link "BEAUREGARD OPTIQUE" at bounding box center [175, 83] width 119 height 12
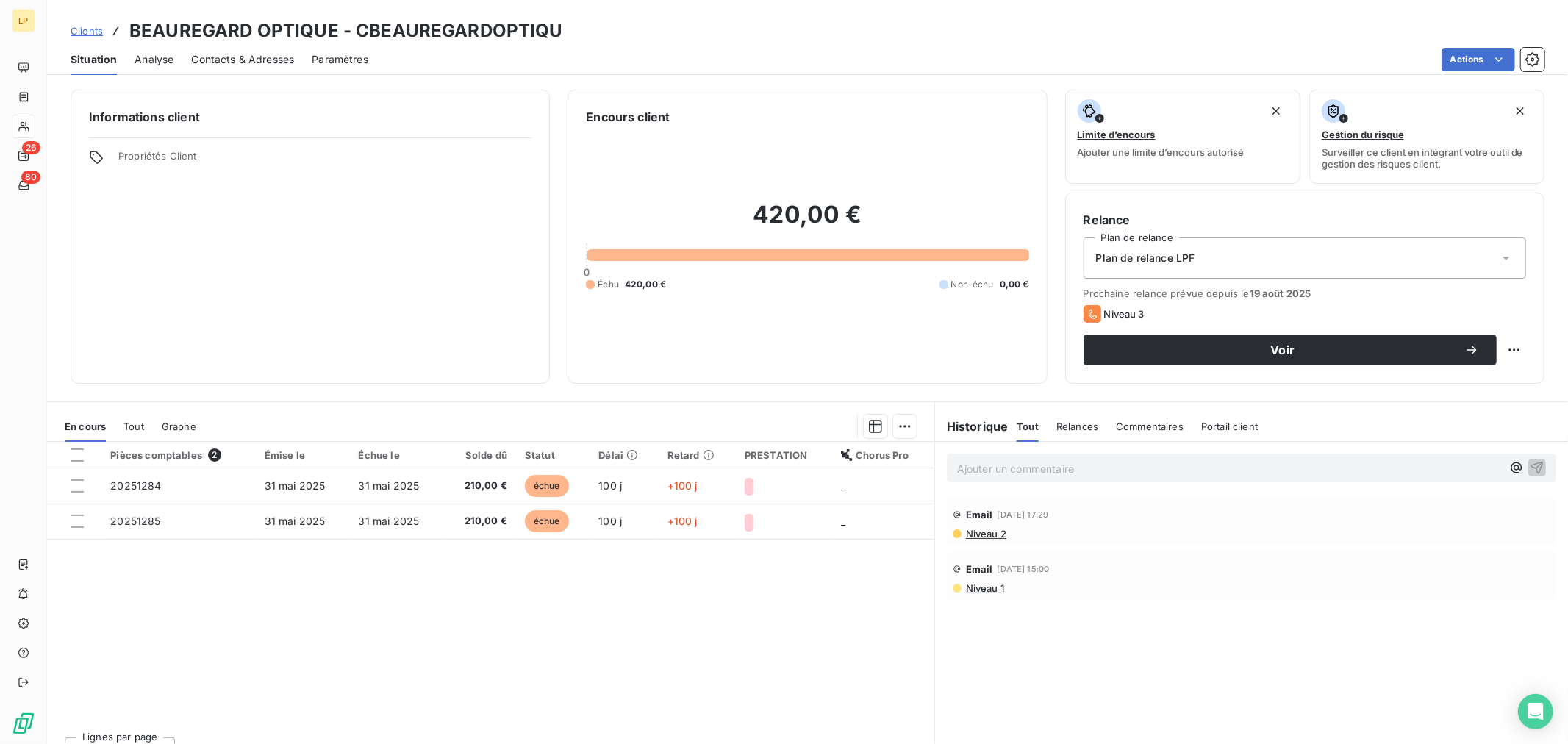
click at [965, 535] on span "Niveau 2" at bounding box center [985, 533] width 42 height 12
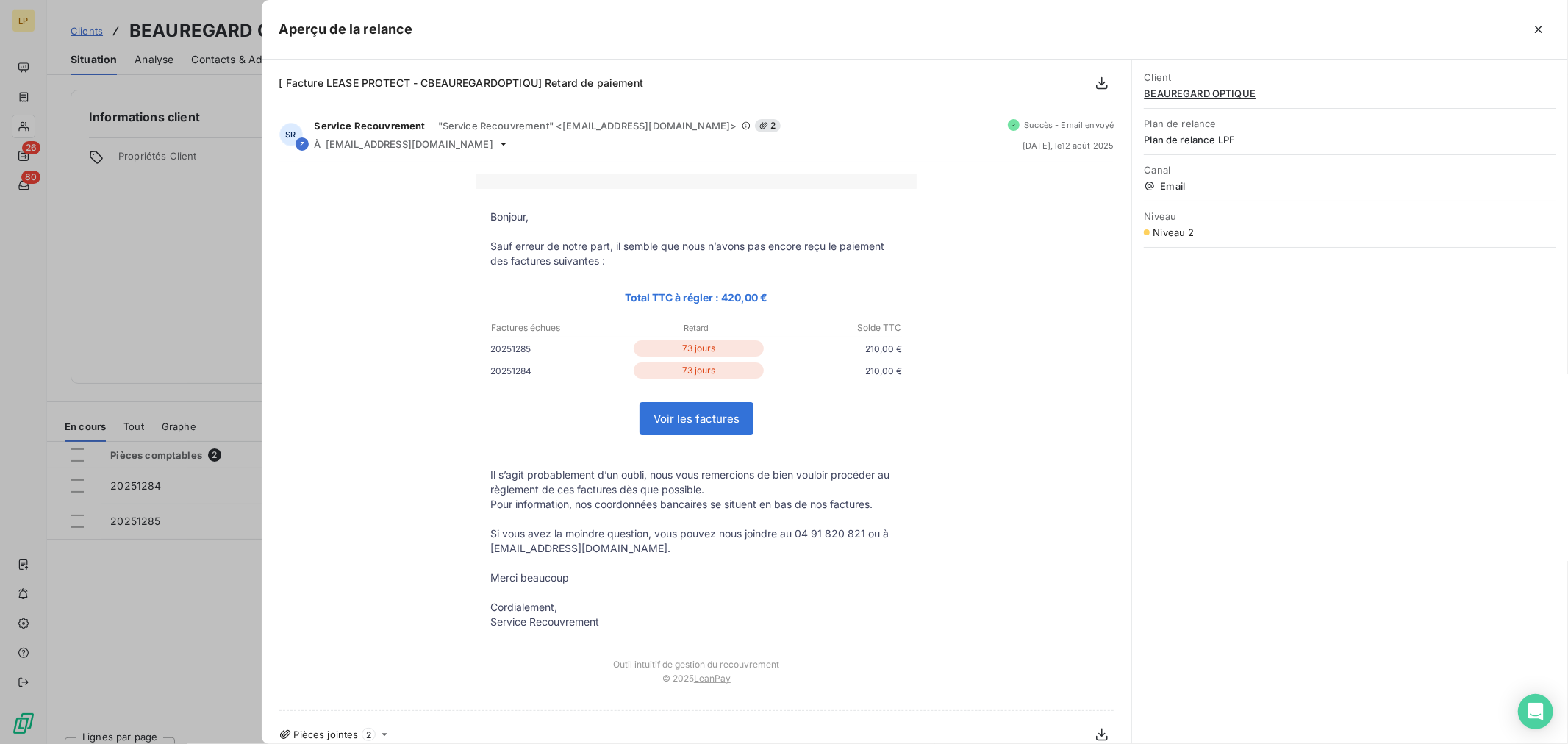
click at [91, 189] on div at bounding box center [784, 372] width 1568 height 744
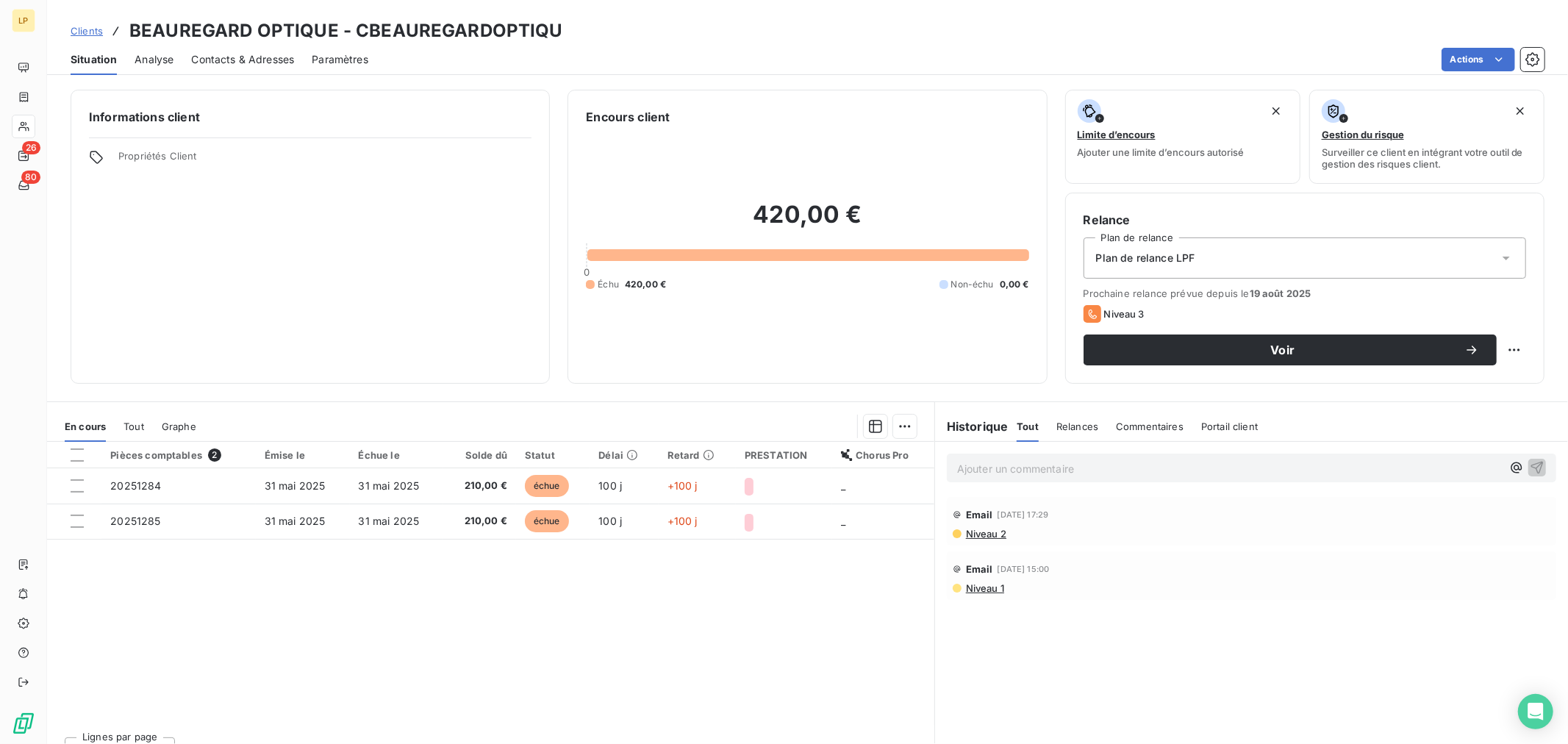
click at [233, 61] on span "Contacts & Adresses" at bounding box center [242, 59] width 103 height 15
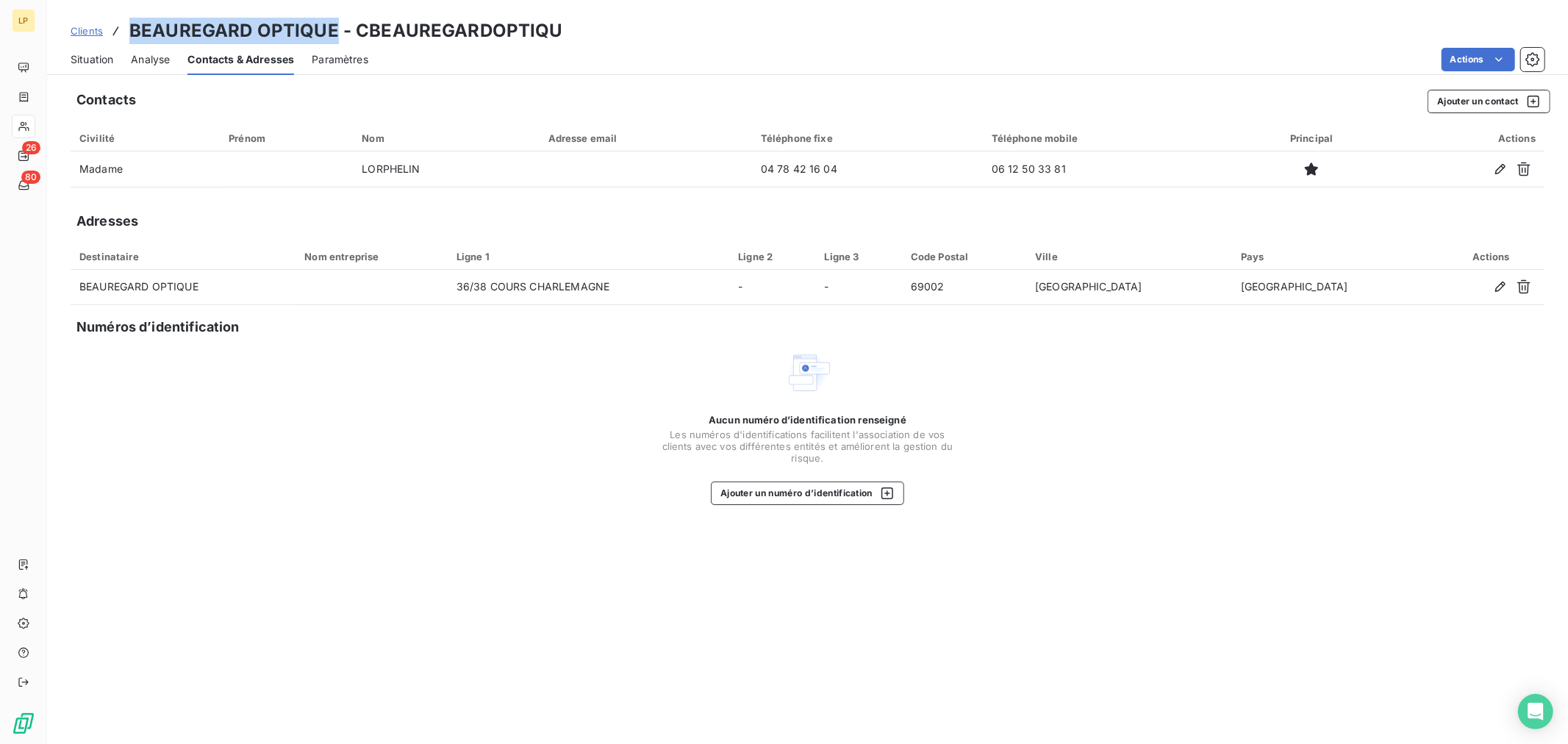
drag, startPoint x: 129, startPoint y: 29, endPoint x: 334, endPoint y: 15, distance: 205.5
click at [334, 15] on div "Clients [PERSON_NAME] OPTIQUE - CBEAUREGARDOPTIQU Situation Analyse Contacts & …" at bounding box center [807, 38] width 1520 height 75
copy h3 "BEAUREGARD OPTIQUE"
drag, startPoint x: 351, startPoint y: 30, endPoint x: 581, endPoint y: 40, distance: 230.2
click at [581, 40] on div "Clients [PERSON_NAME] OPTIQUE - CBEAUREGARDOPTIQU" at bounding box center [807, 31] width 1520 height 27
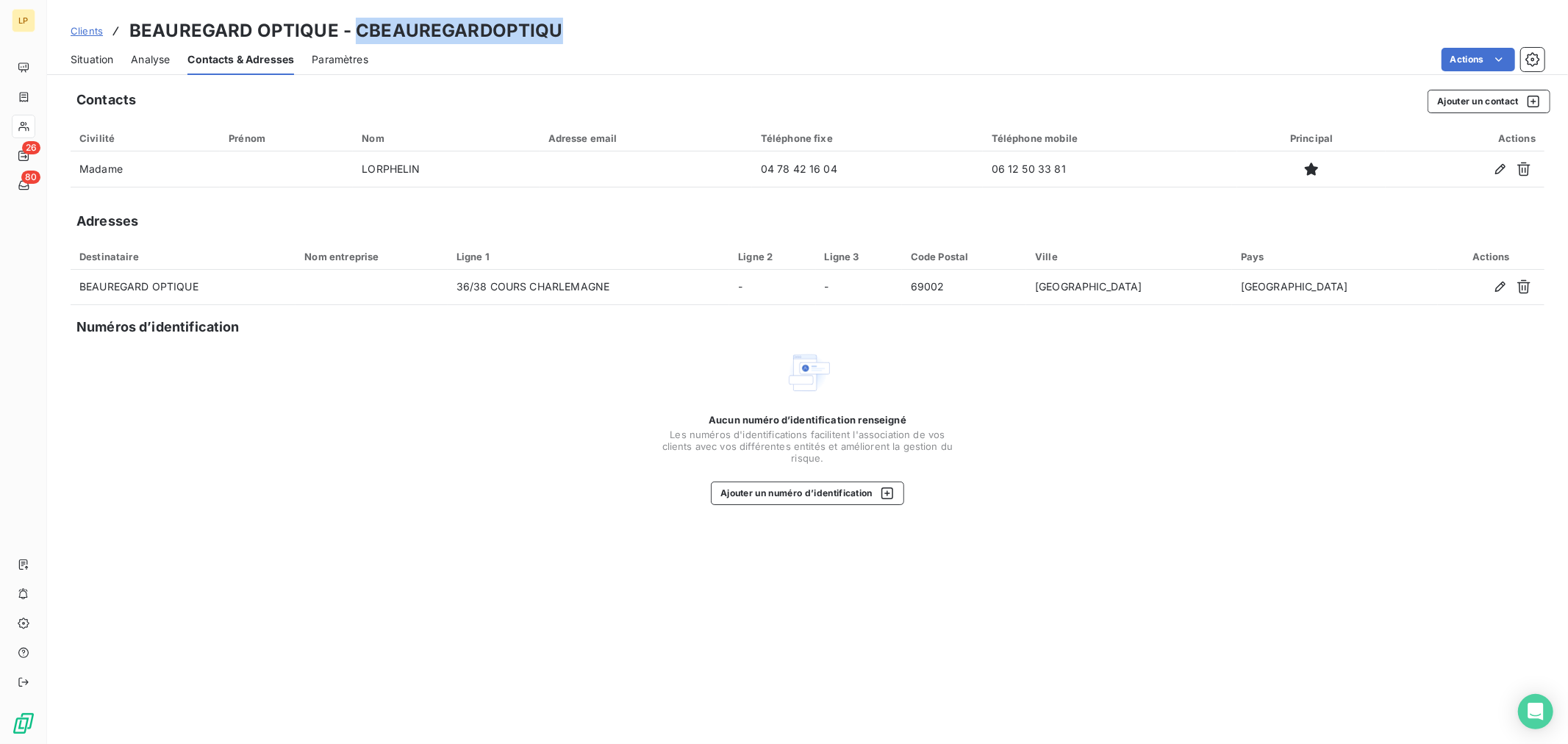
copy h3 "CBEAUREGARDOPTIQU"
click at [96, 61] on span "Situation" at bounding box center [92, 59] width 43 height 15
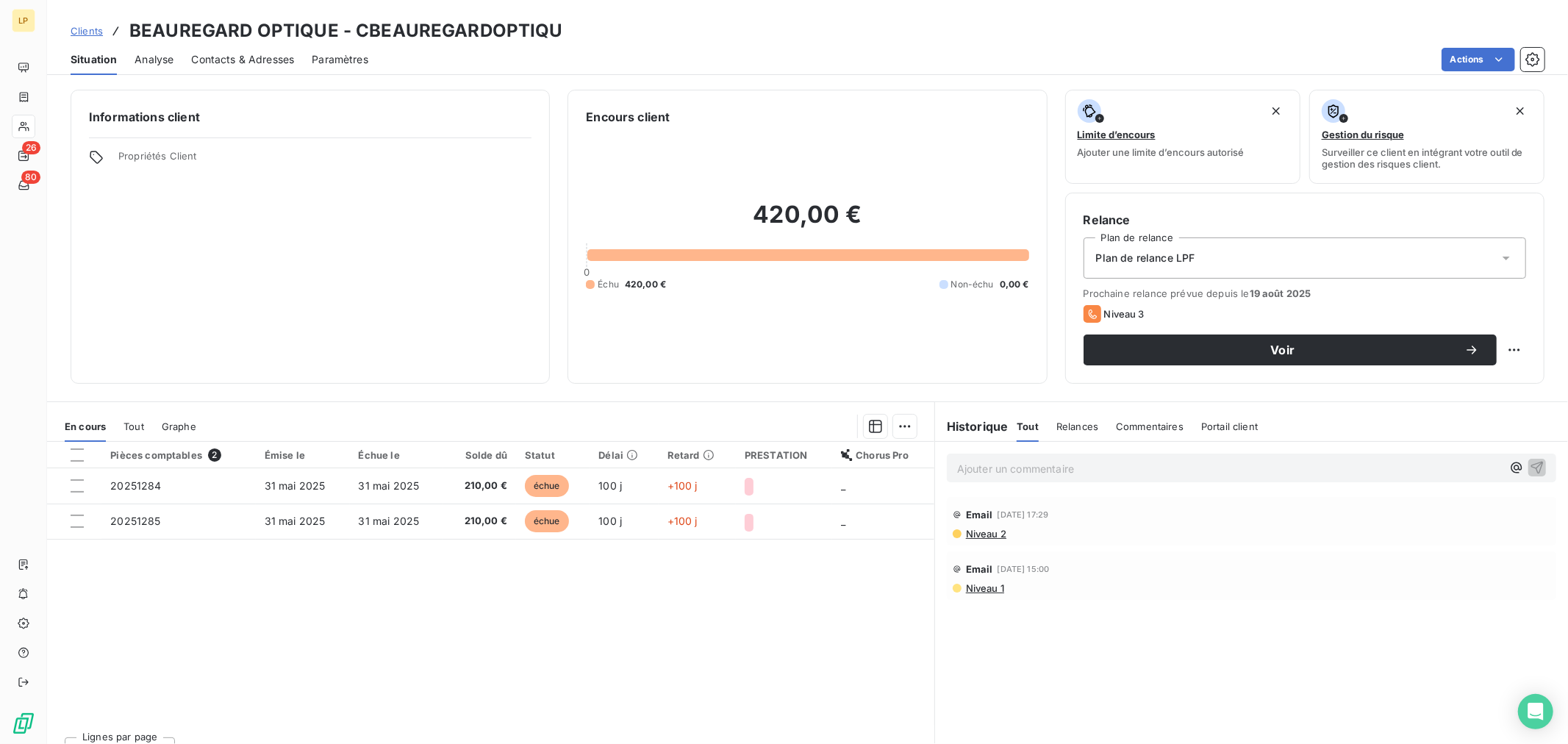
click at [1126, 474] on p "Ajouter un commentaire ﻿" at bounding box center [1229, 469] width 544 height 18
click at [1100, 467] on span "Eu cliente va faire les virement ce jour" at bounding box center [1050, 467] width 186 height 12
click at [1531, 466] on button "button" at bounding box center [1537, 466] width 18 height 18
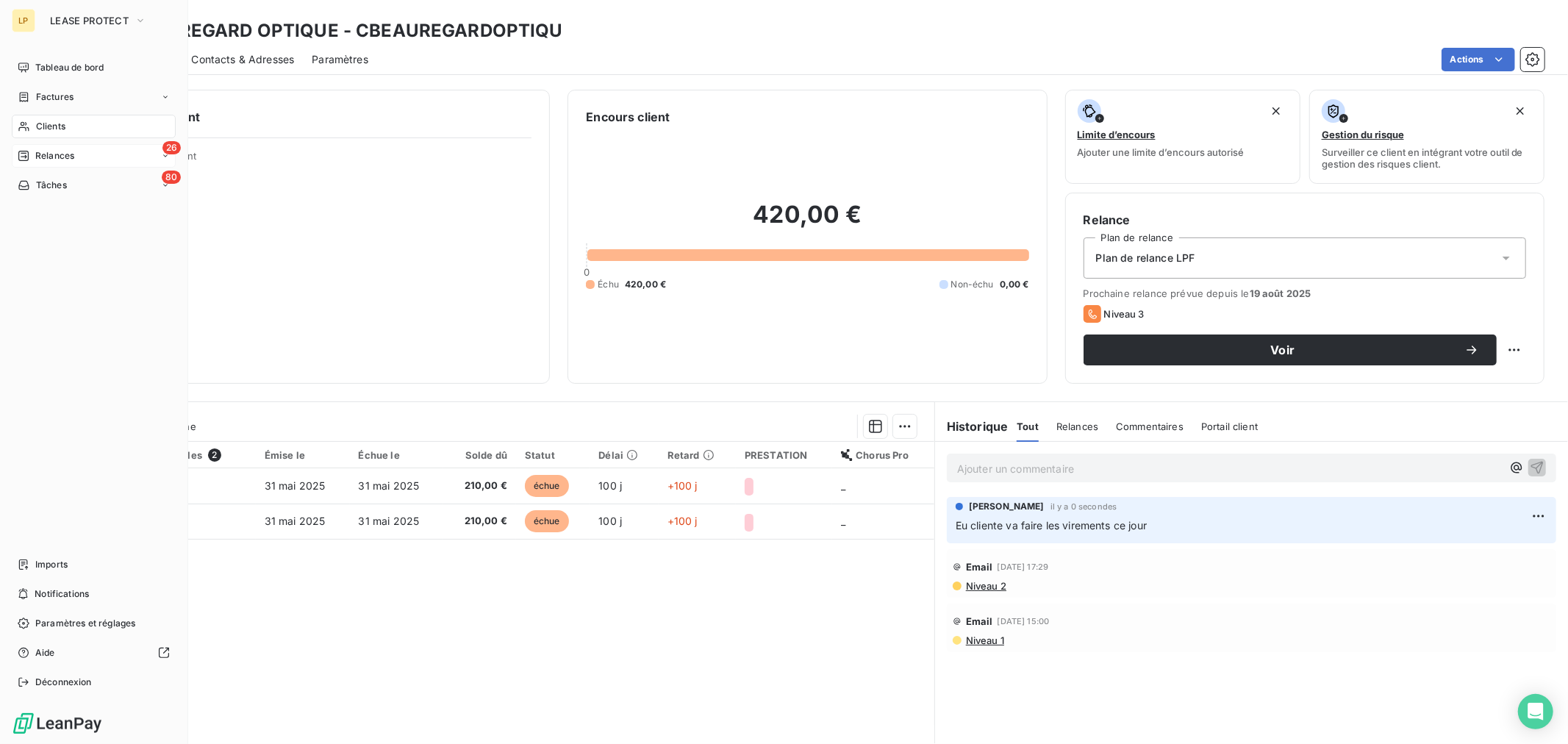
click at [68, 160] on span "Relances" at bounding box center [54, 156] width 39 height 13
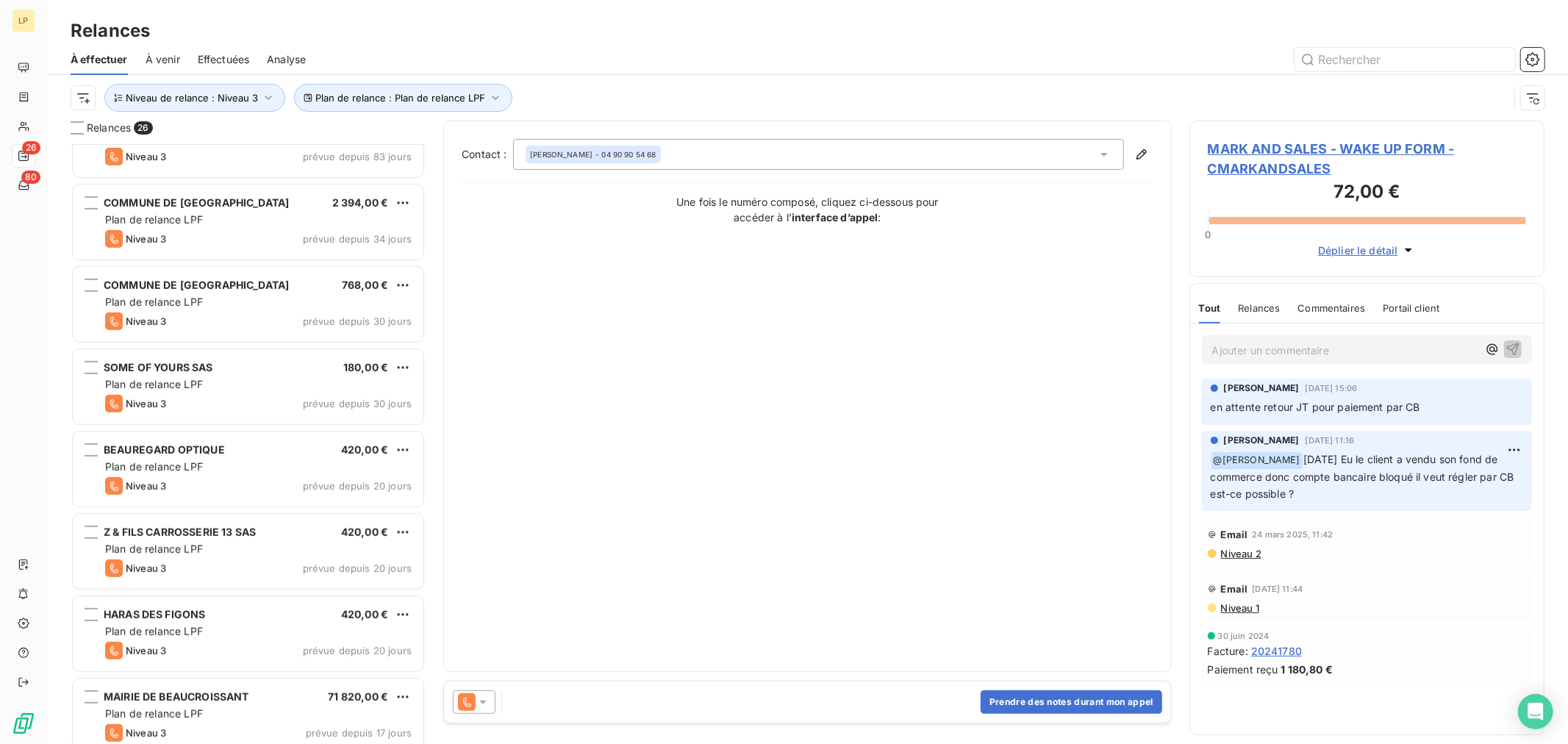
scroll to position [572, 0]
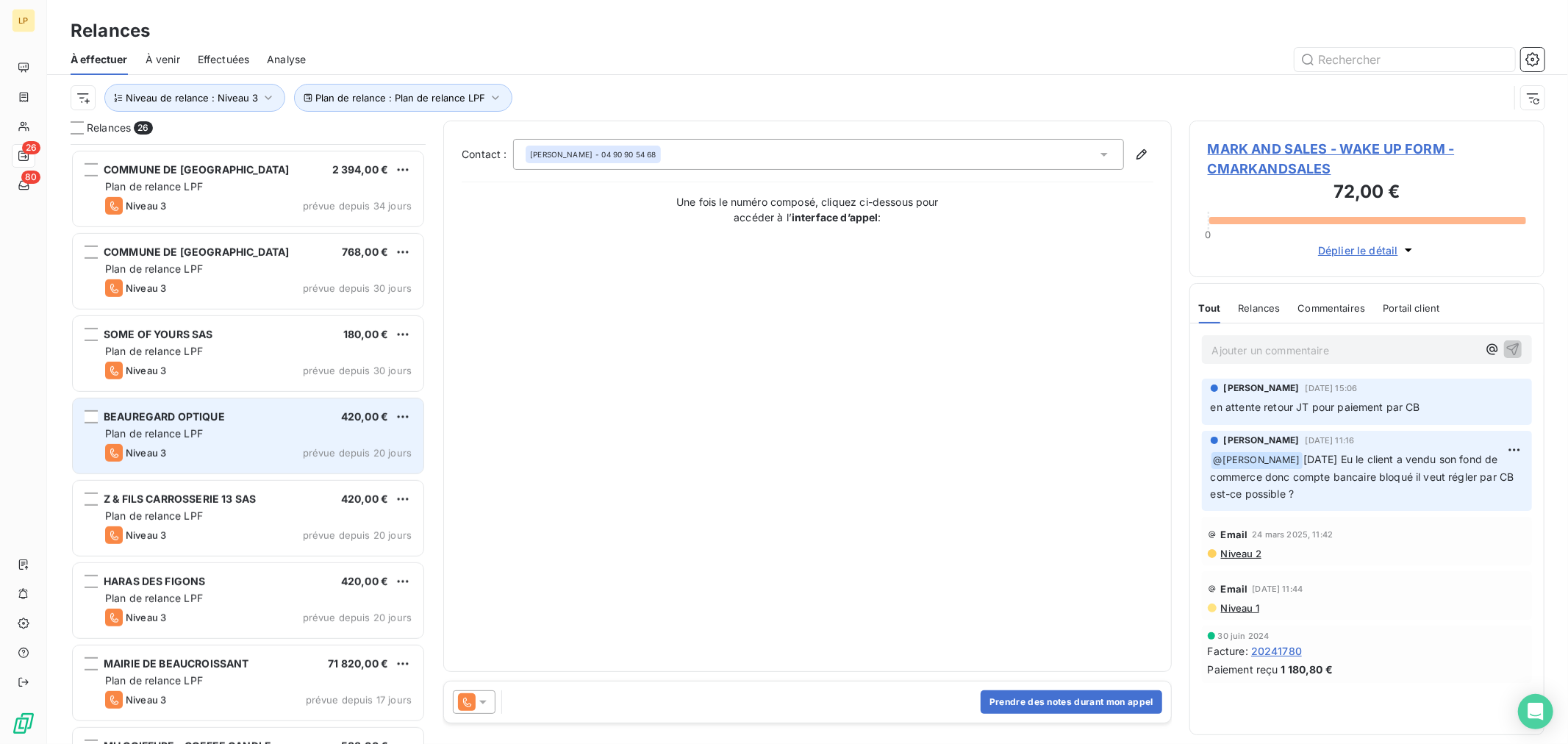
click at [230, 452] on div "Niveau 3 prévue depuis 20 jours" at bounding box center [258, 453] width 307 height 18
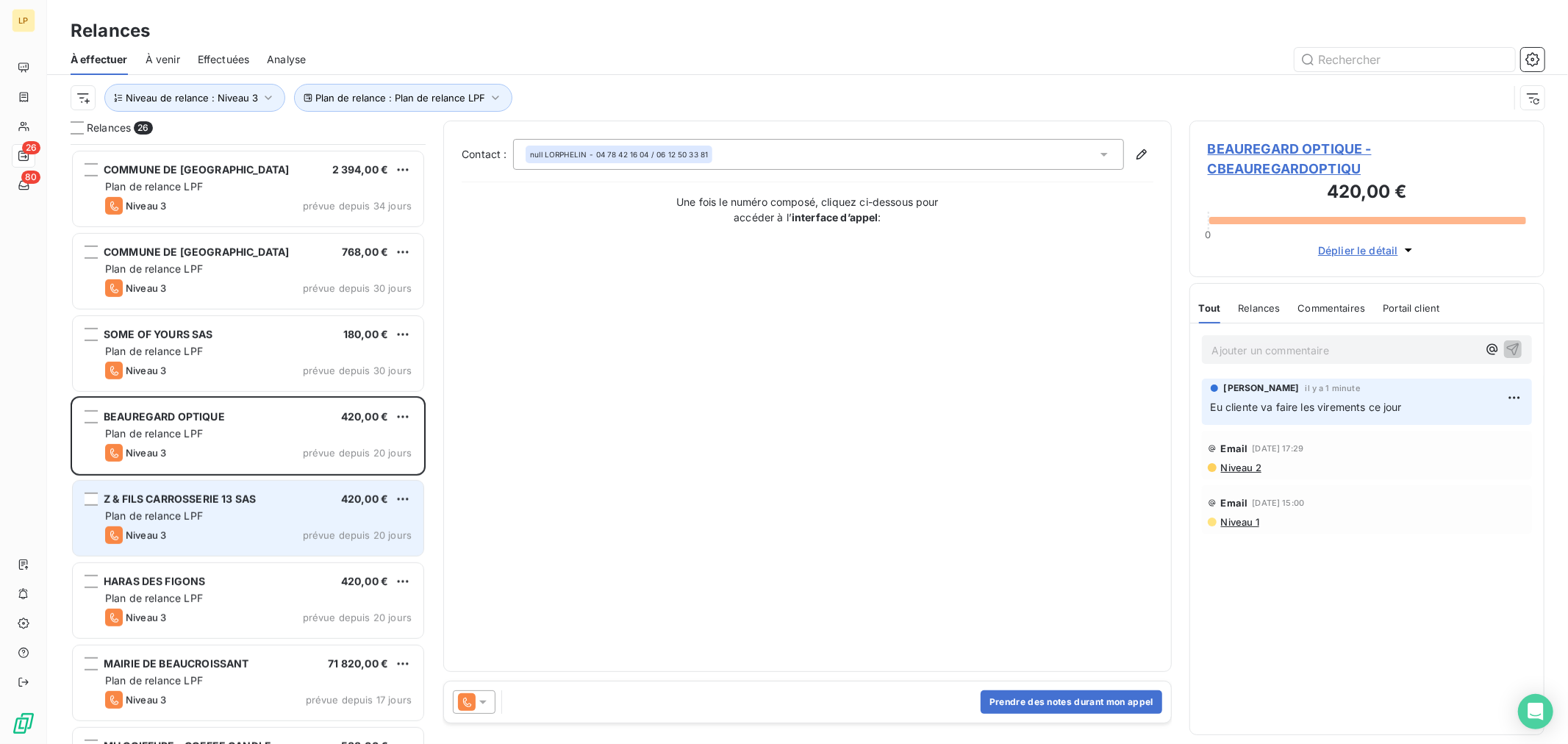
click at [219, 522] on div "Plan de relance LPF" at bounding box center [258, 515] width 307 height 15
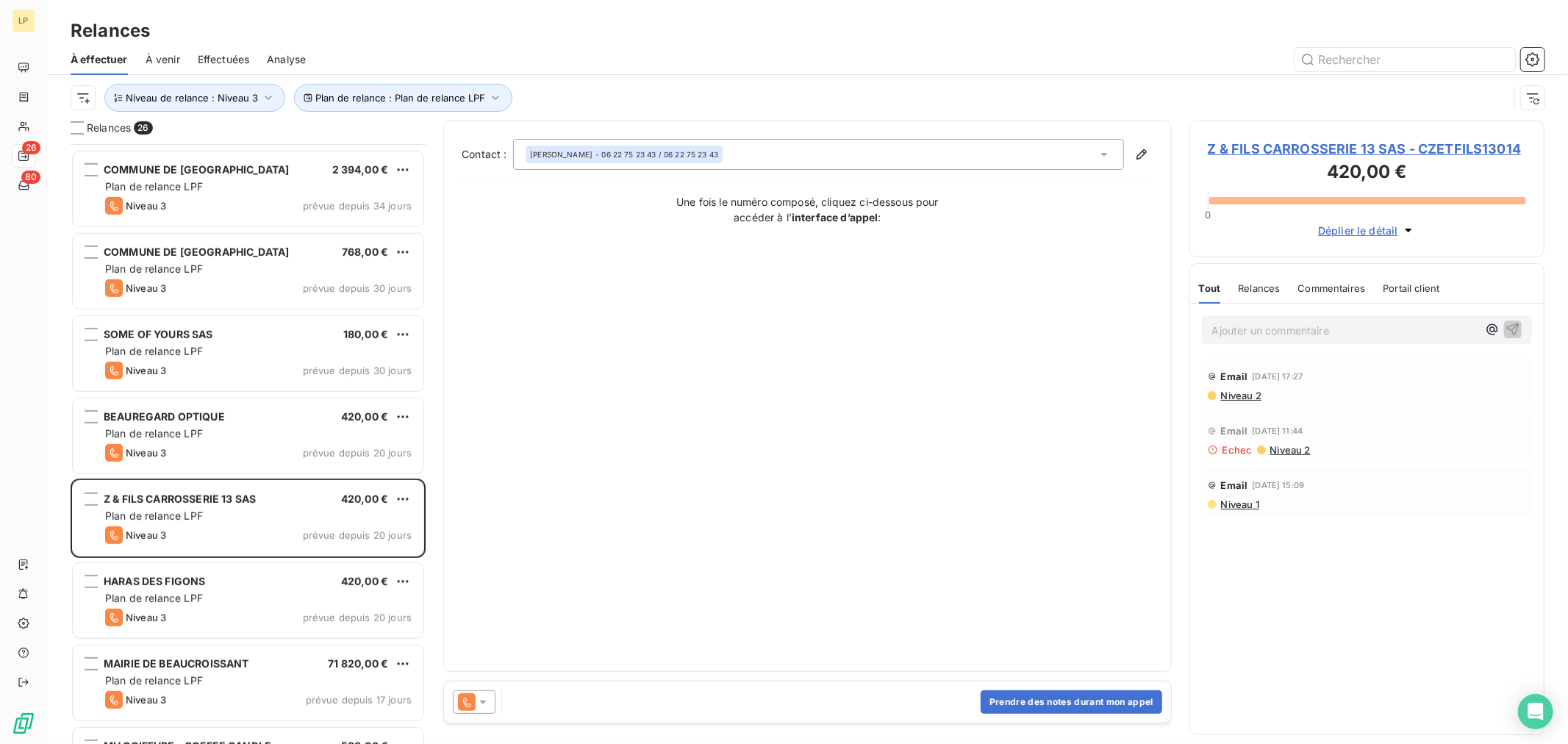
click at [1244, 393] on span "Niveau 2" at bounding box center [1240, 395] width 42 height 12
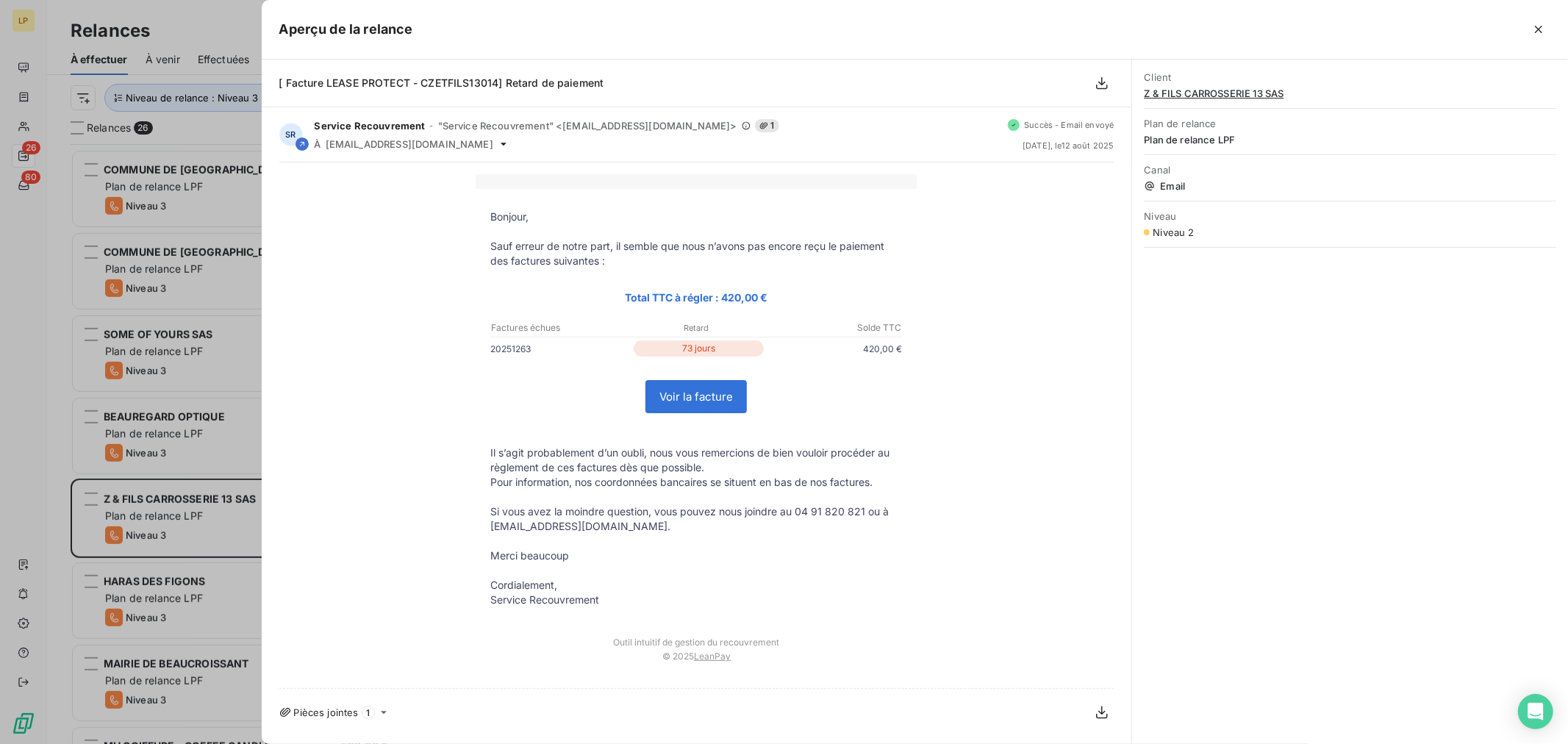
click at [679, 402] on link "Voir la facture" at bounding box center [696, 397] width 100 height 31
click at [1535, 27] on icon "button" at bounding box center [1538, 29] width 15 height 15
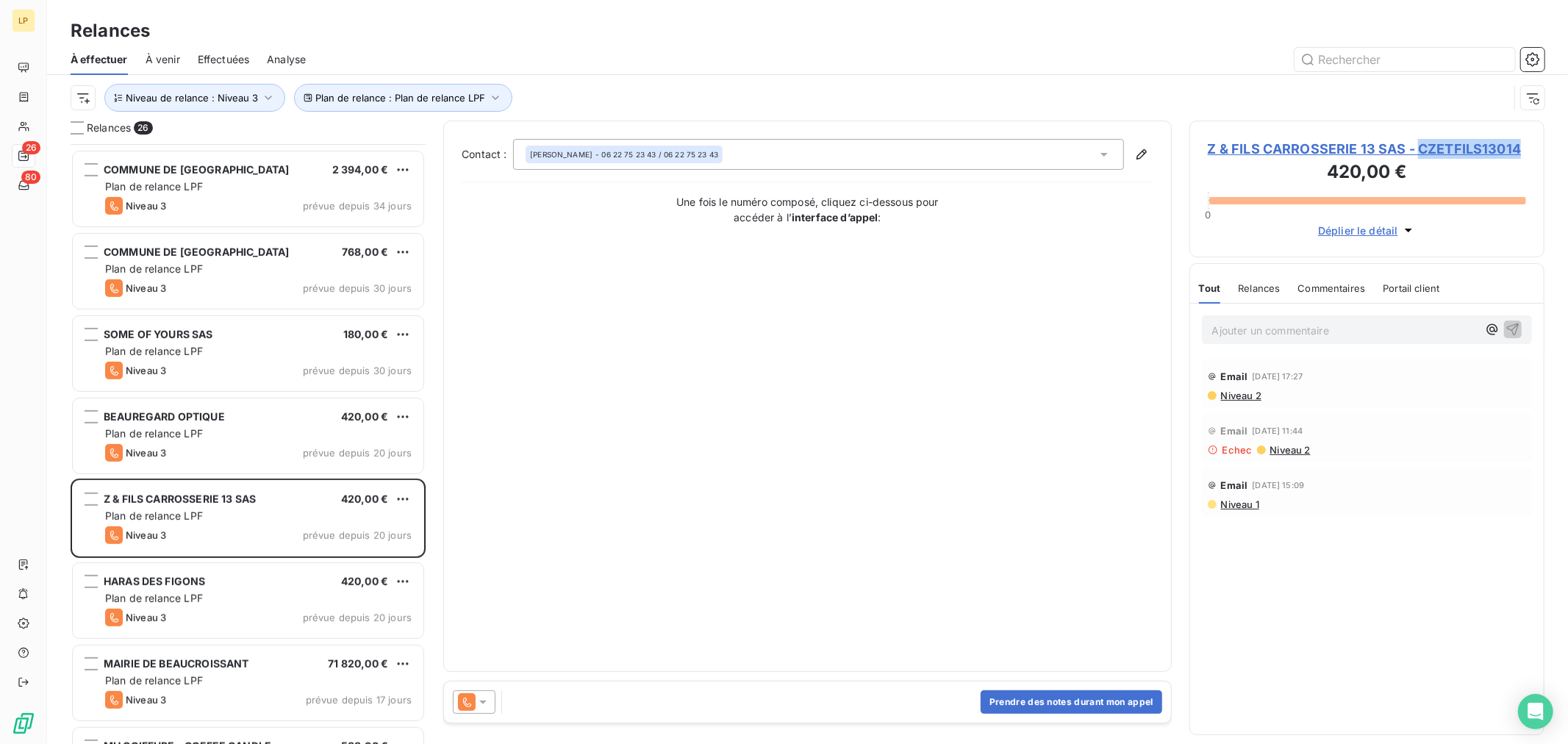
copy span "CZETFILS13014"
click at [1372, 168] on h3 "420,00 €" at bounding box center [1366, 173] width 318 height 29
click at [1273, 328] on p "Ajouter un commentaire ﻿" at bounding box center [1345, 331] width 265 height 18
click at [1303, 331] on span "Litige commerciale en cours" at bounding box center [1280, 329] width 137 height 12
